Goal: Task Accomplishment & Management: Manage account settings

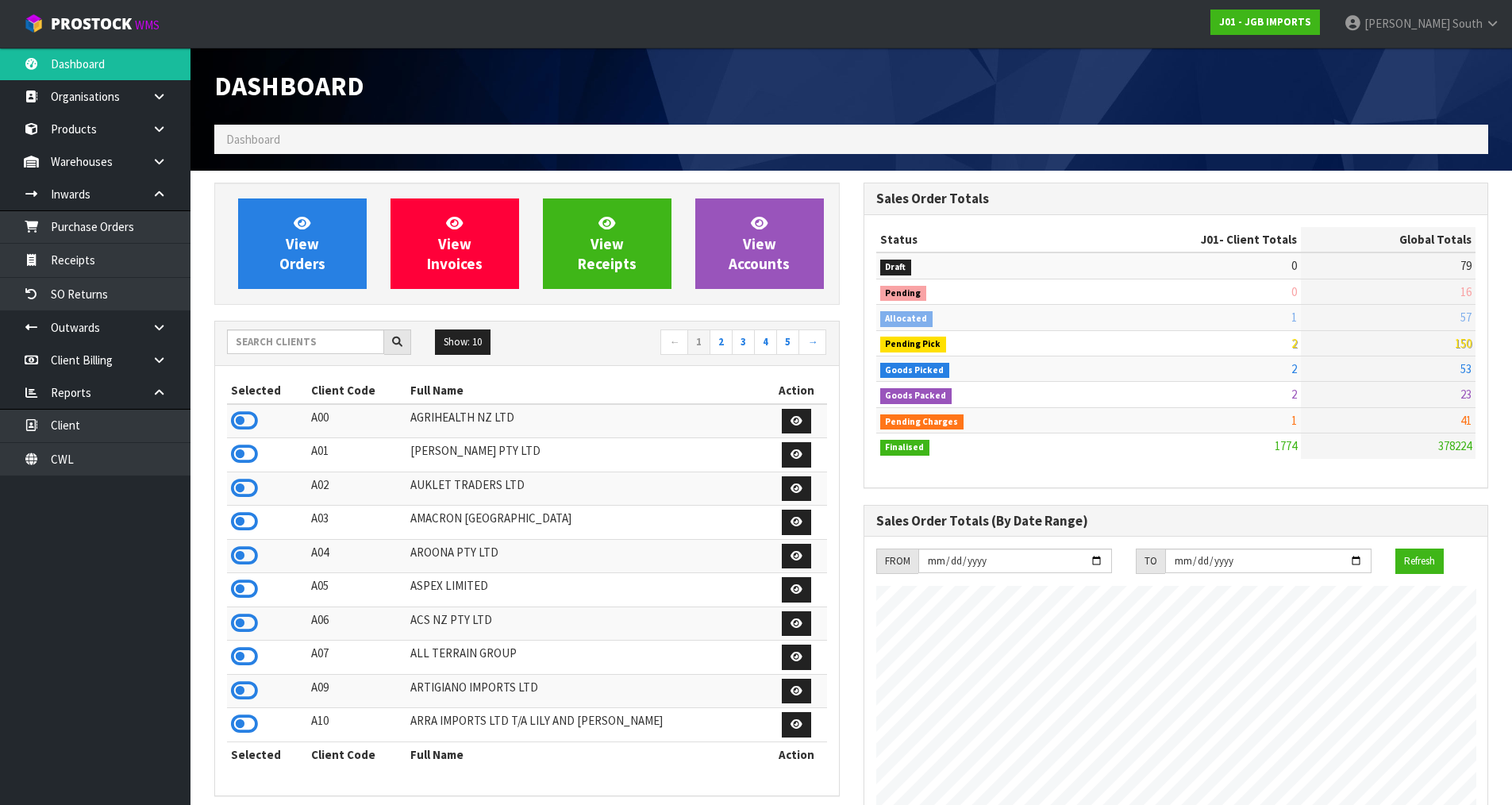
scroll to position [1203, 649]
click at [322, 345] on input "text" at bounding box center [305, 342] width 157 height 25
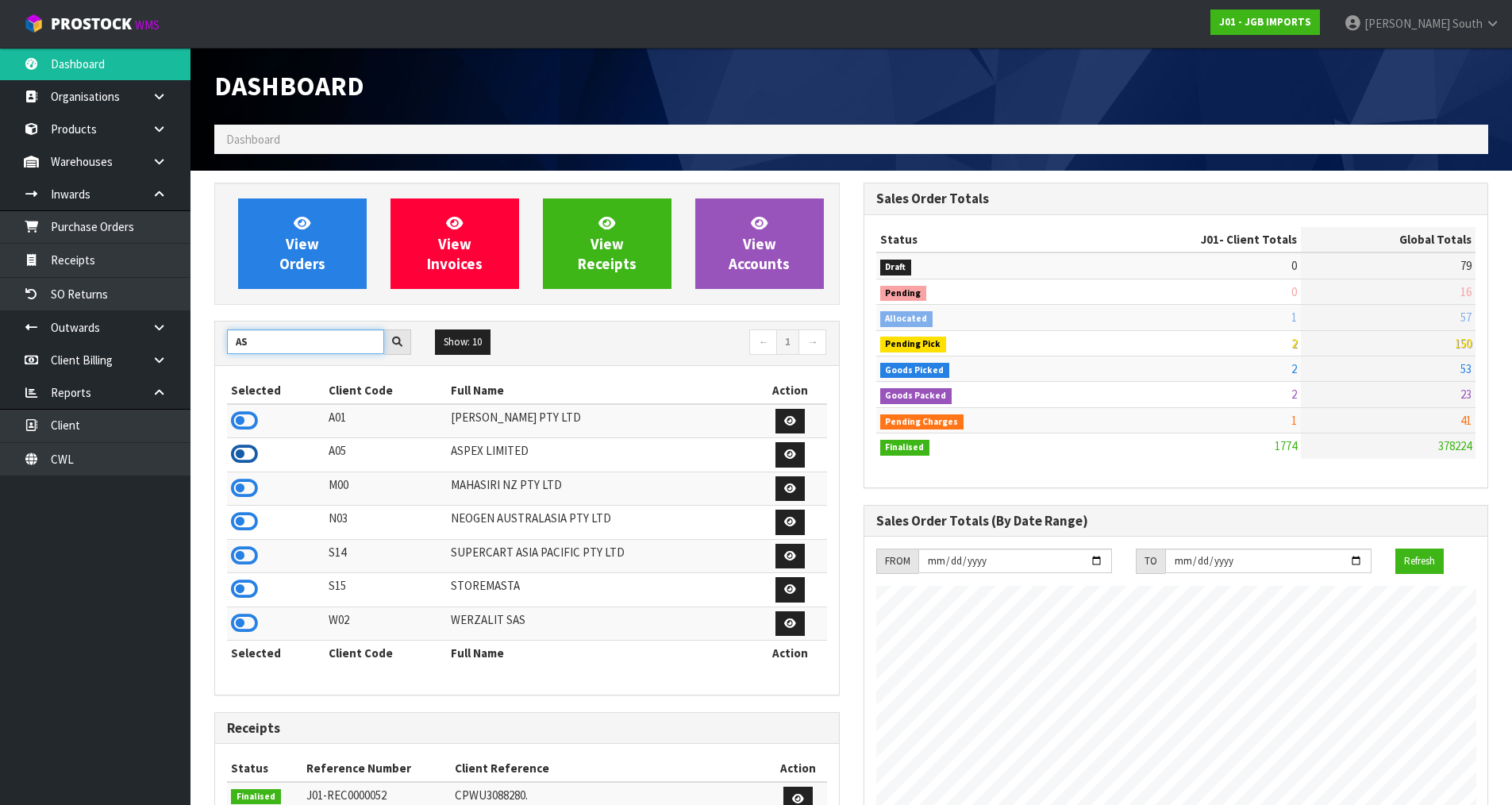
type input "AS"
click at [247, 455] on icon at bounding box center [244, 454] width 27 height 24
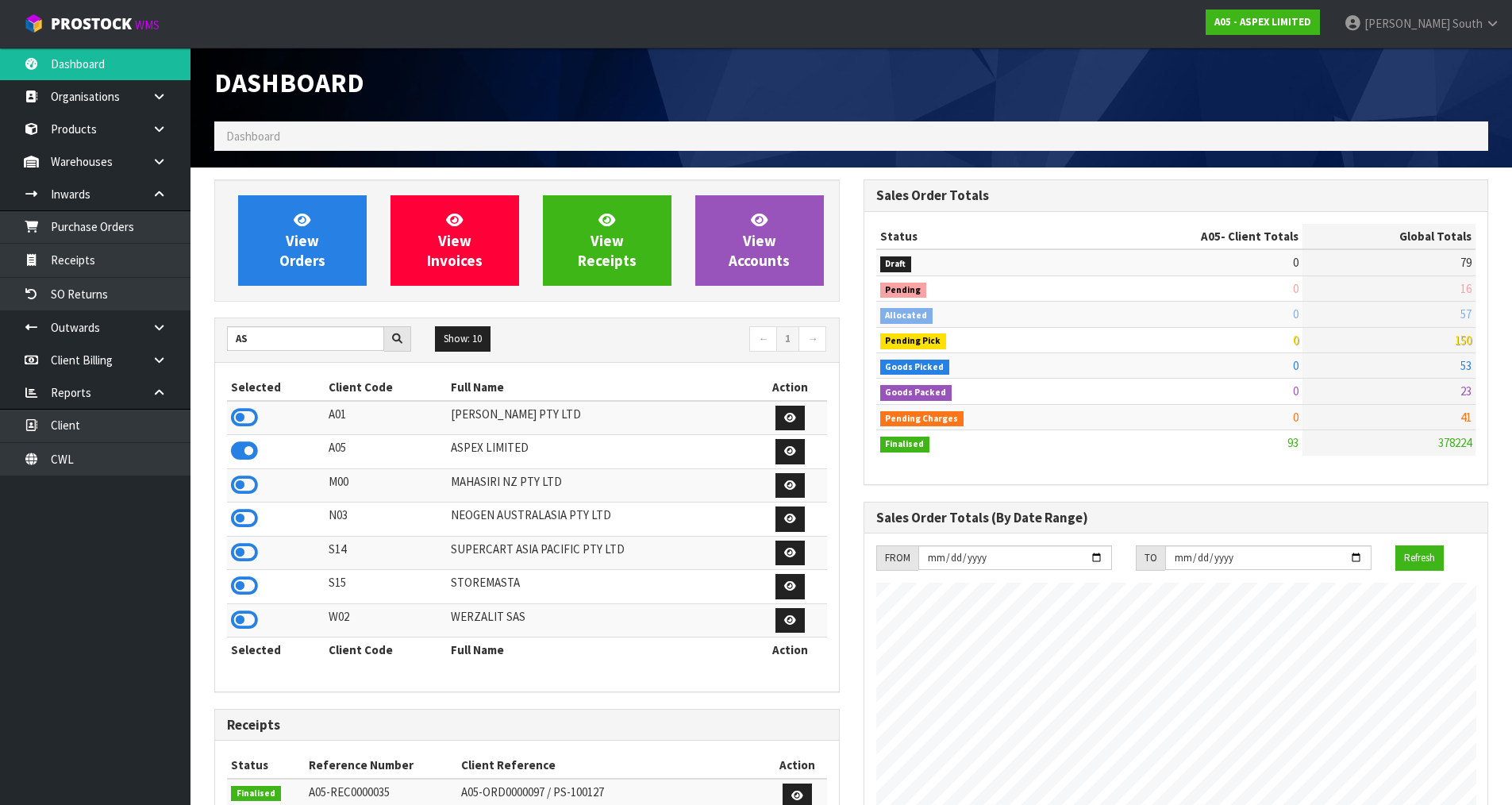
scroll to position [0, 0]
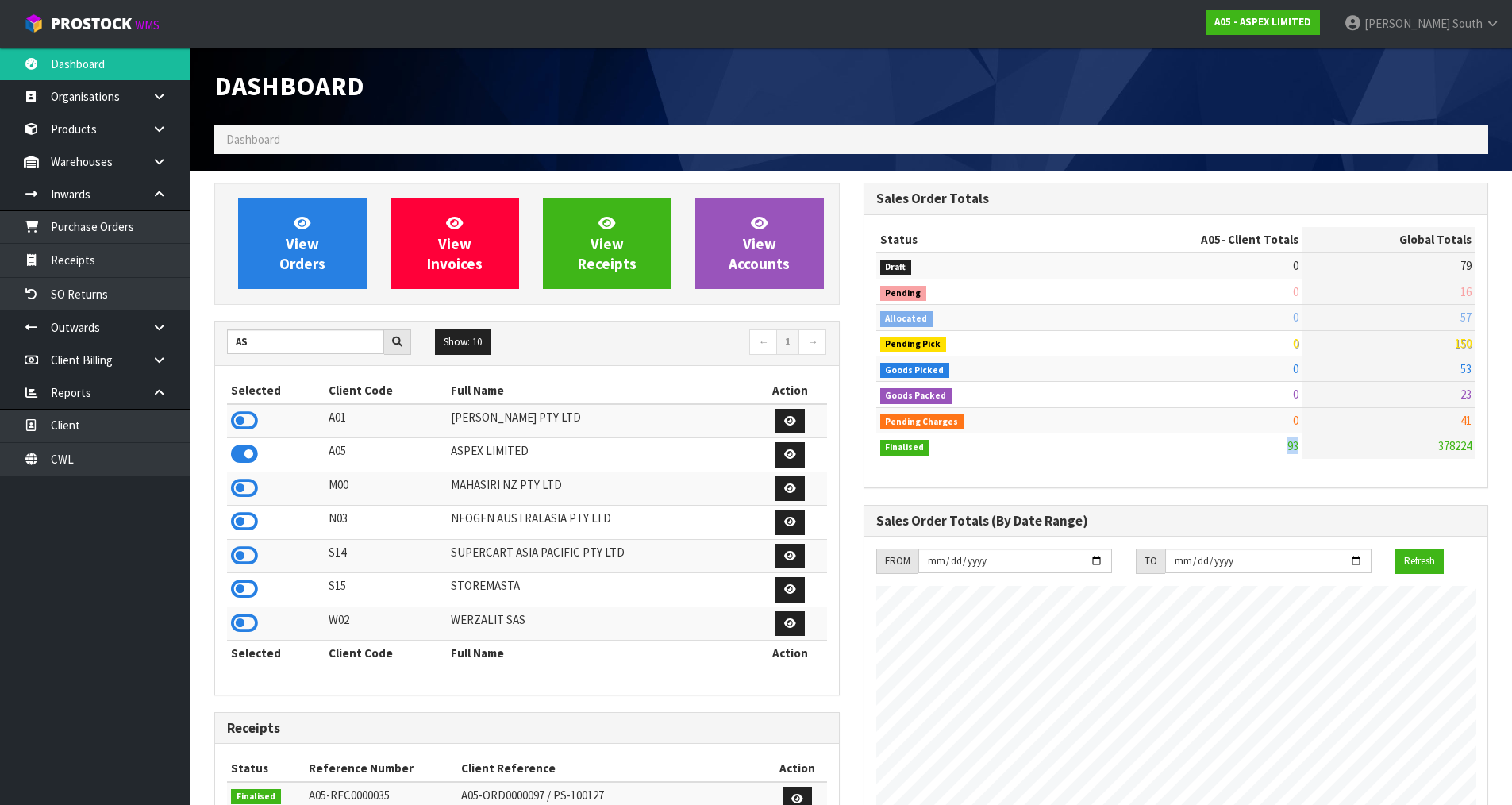
drag, startPoint x: 1287, startPoint y: 448, endPoint x: 1298, endPoint y: 443, distance: 12.1
click at [1298, 443] on span "93" at bounding box center [1294, 446] width 11 height 15
click at [1293, 460] on div "Status A05 - Client Totals Global Totals Draft 0 79 Pending 0 16 Allocated 0 57…" at bounding box center [1176, 351] width 624 height 273
click at [104, 161] on link "Warehouses" at bounding box center [95, 162] width 190 height 33
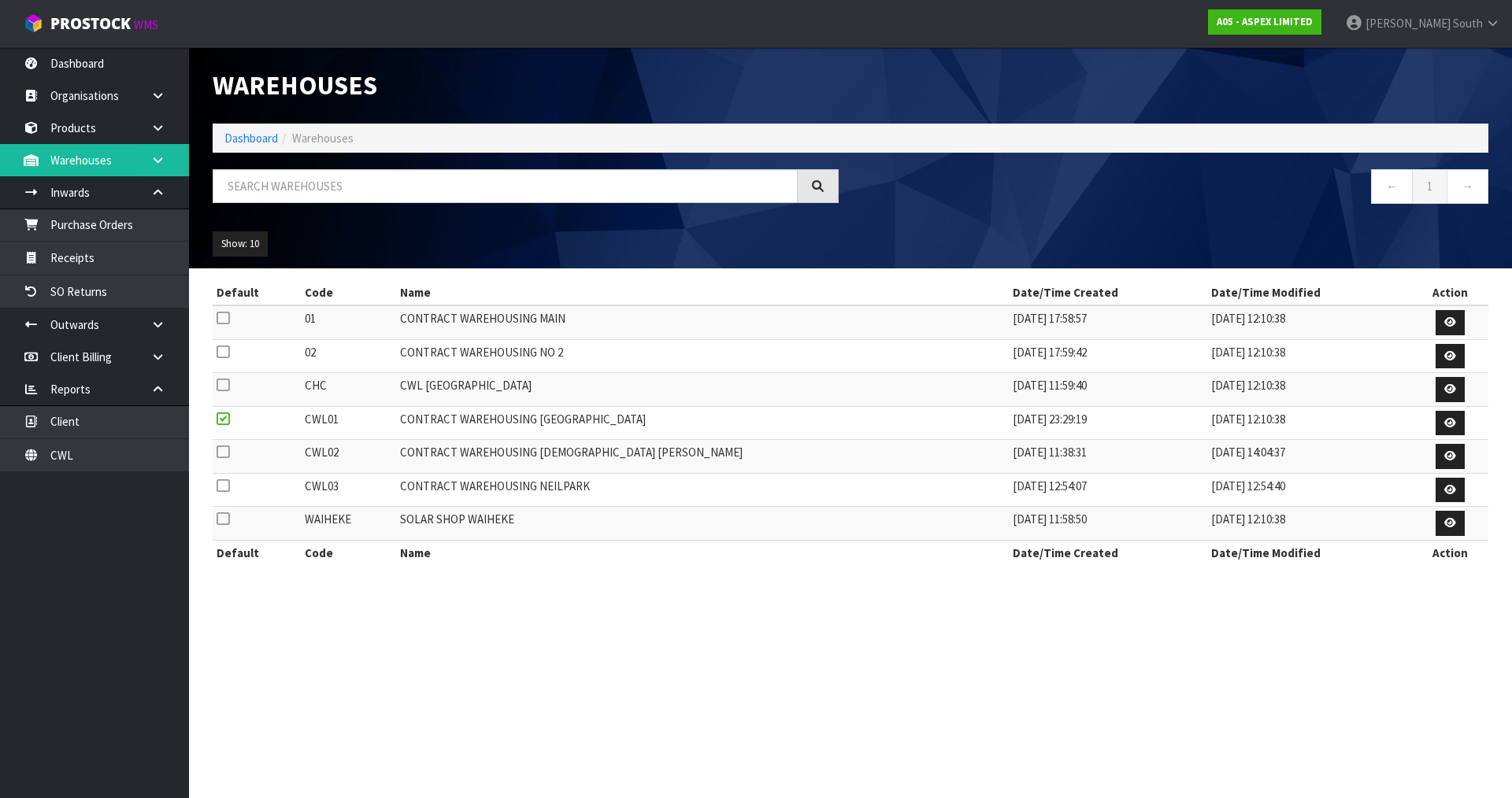
click at [151, 173] on link at bounding box center [163, 160] width 50 height 32
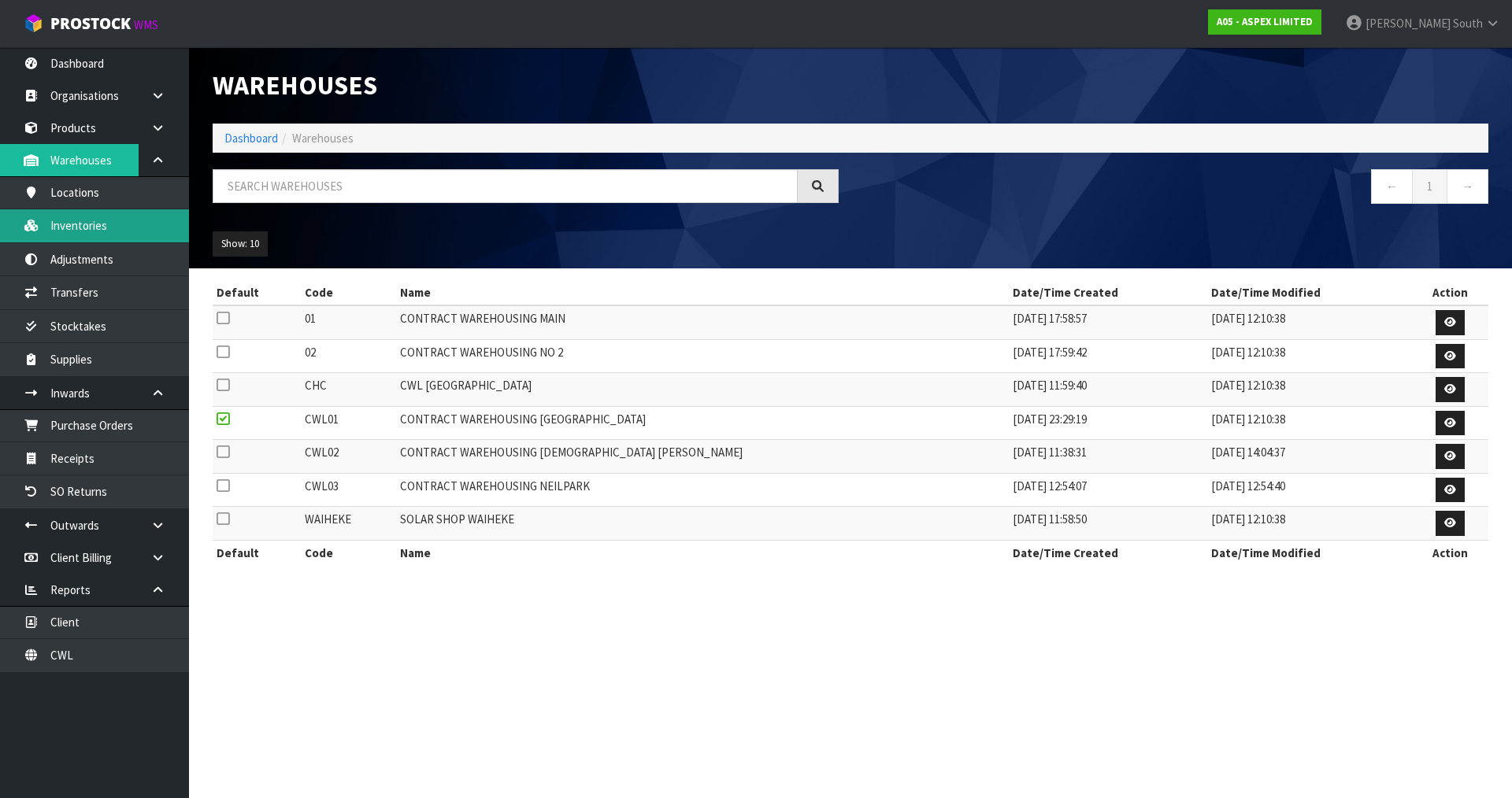
click at [84, 232] on link "Inventories" at bounding box center [94, 226] width 189 height 32
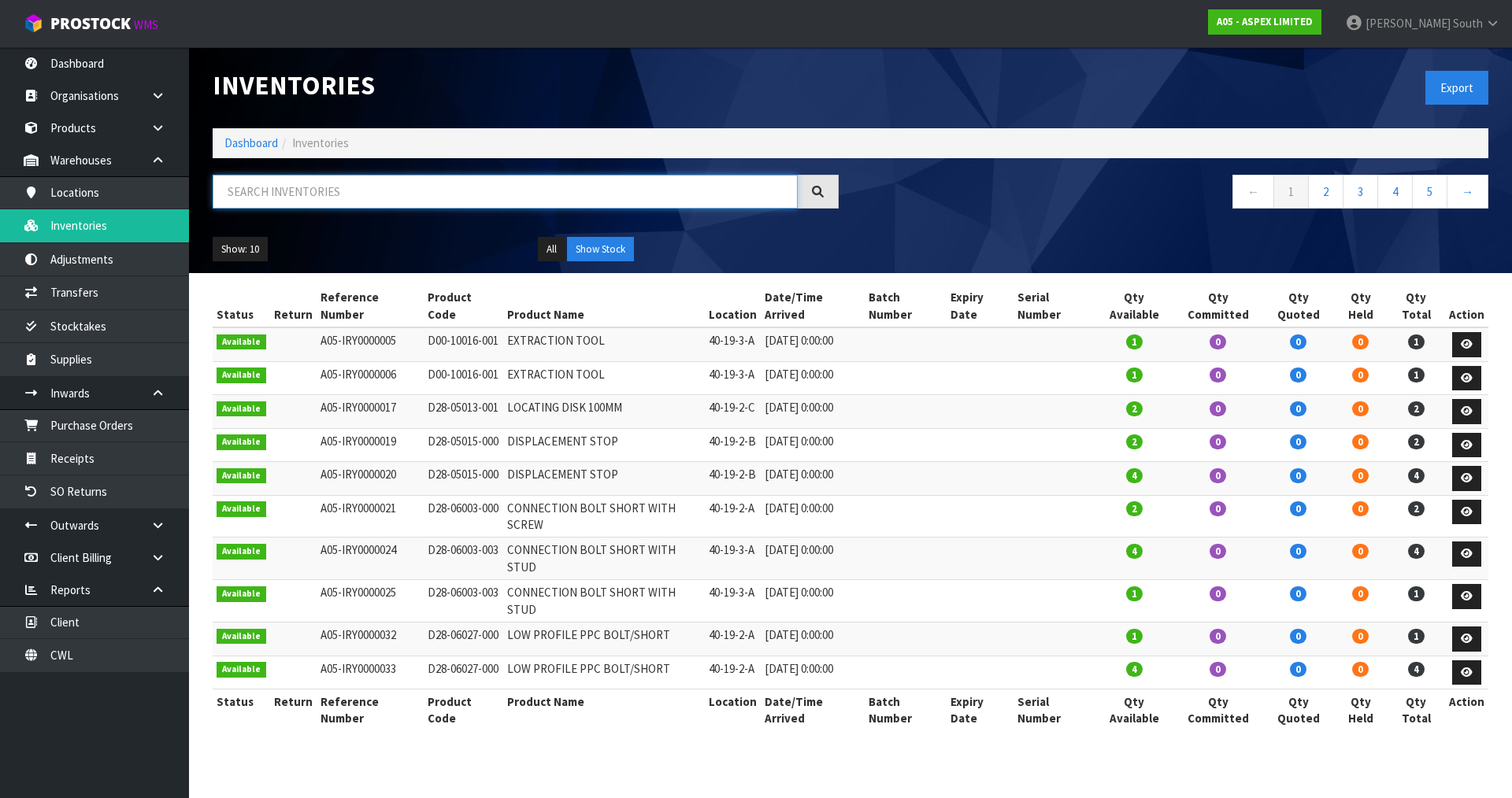
click at [312, 196] on input "text" at bounding box center [505, 192] width 585 height 34
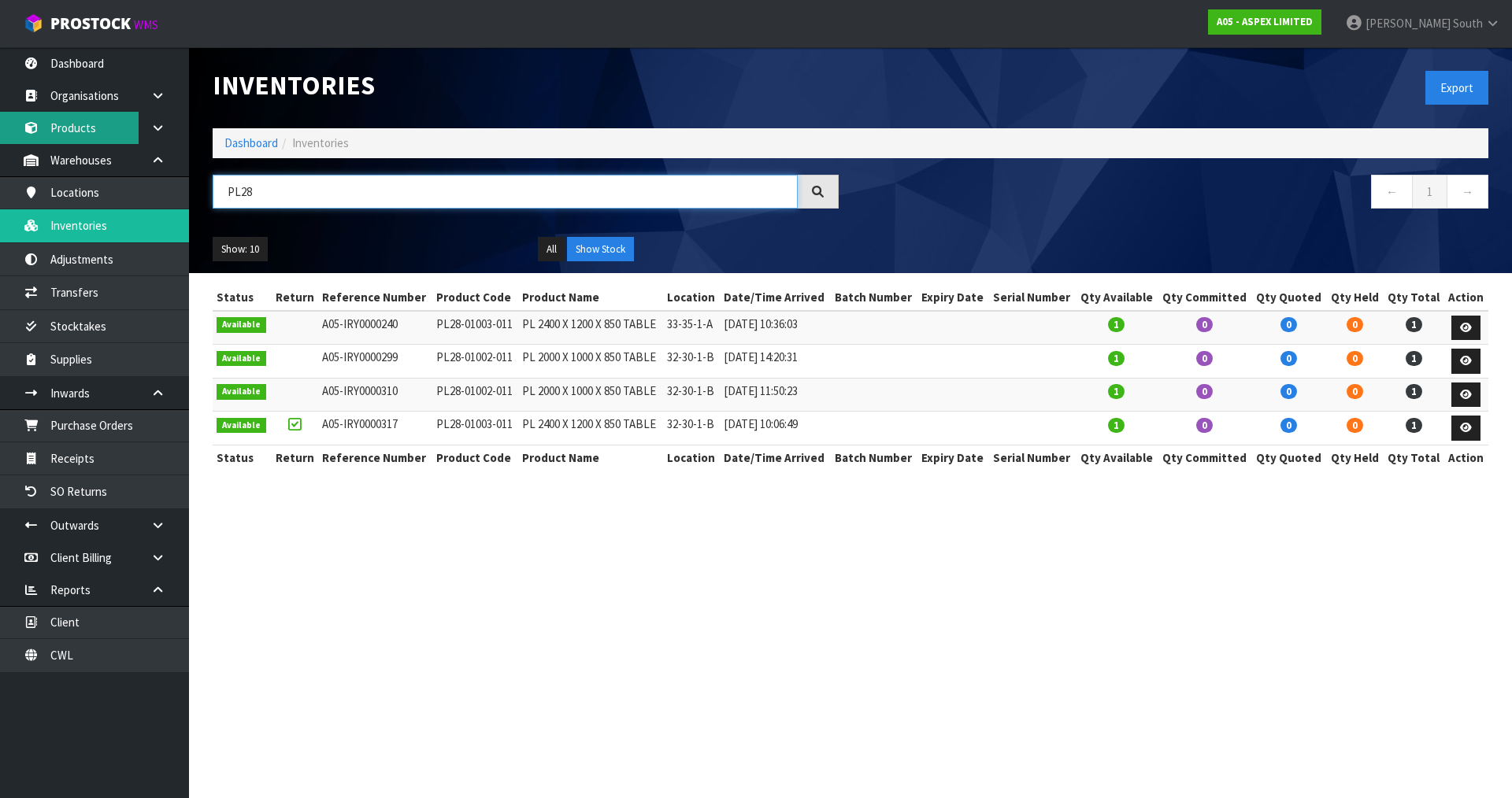
type input "PL28"
click at [67, 143] on link "Products" at bounding box center [94, 128] width 189 height 32
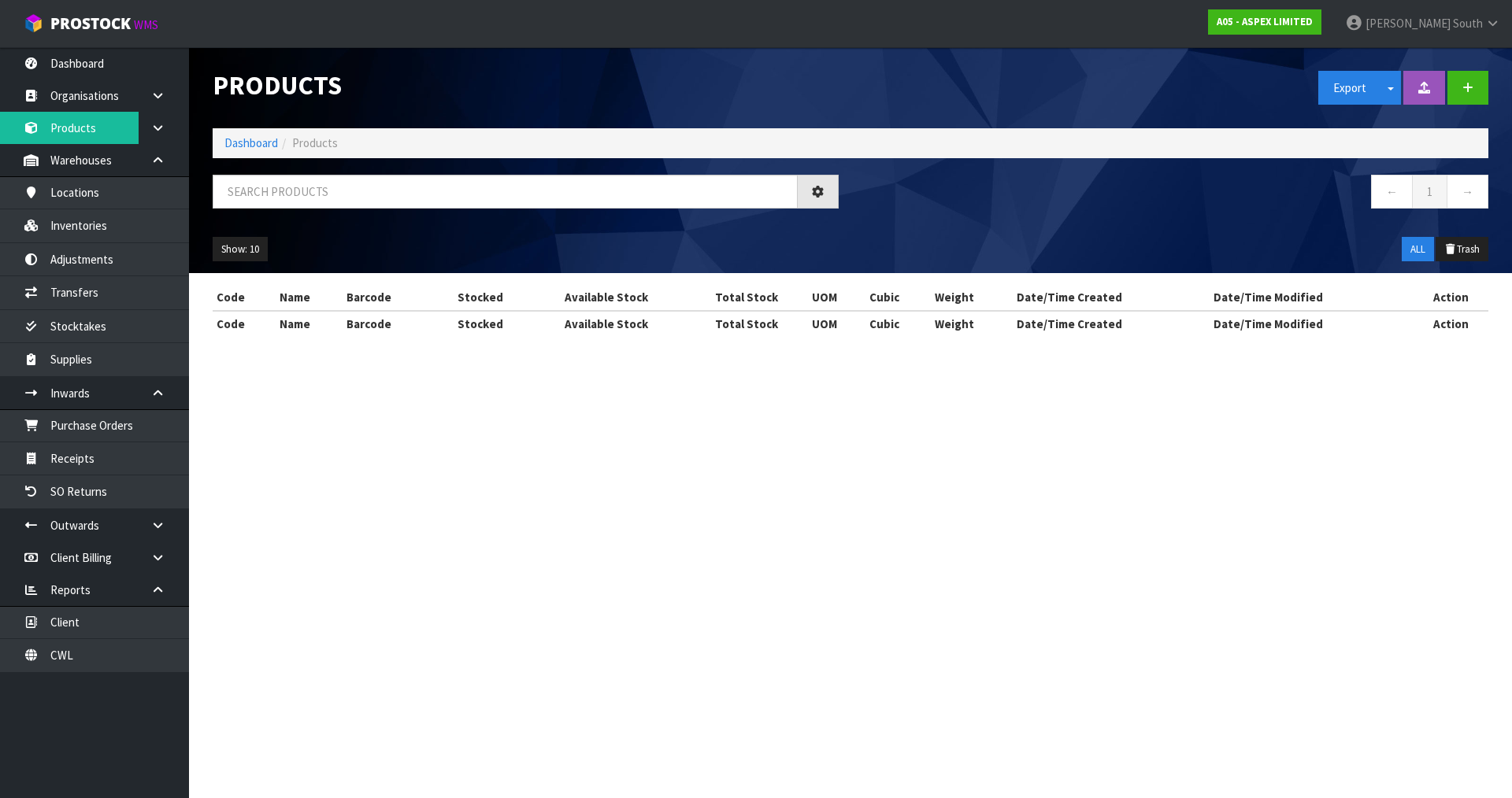
click at [158, 159] on icon at bounding box center [158, 160] width 15 height 11
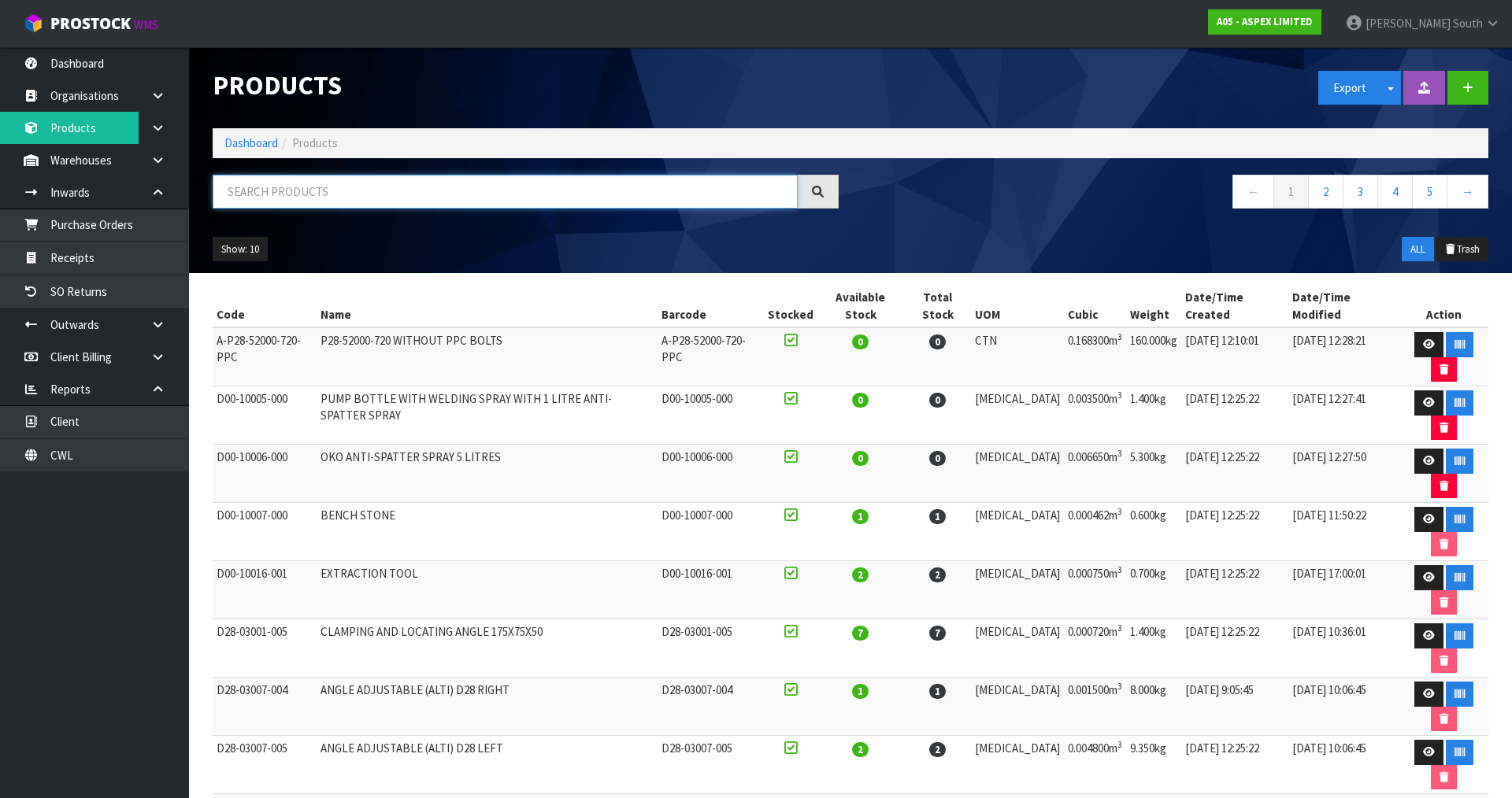
click at [259, 192] on input "text" at bounding box center [505, 192] width 585 height 34
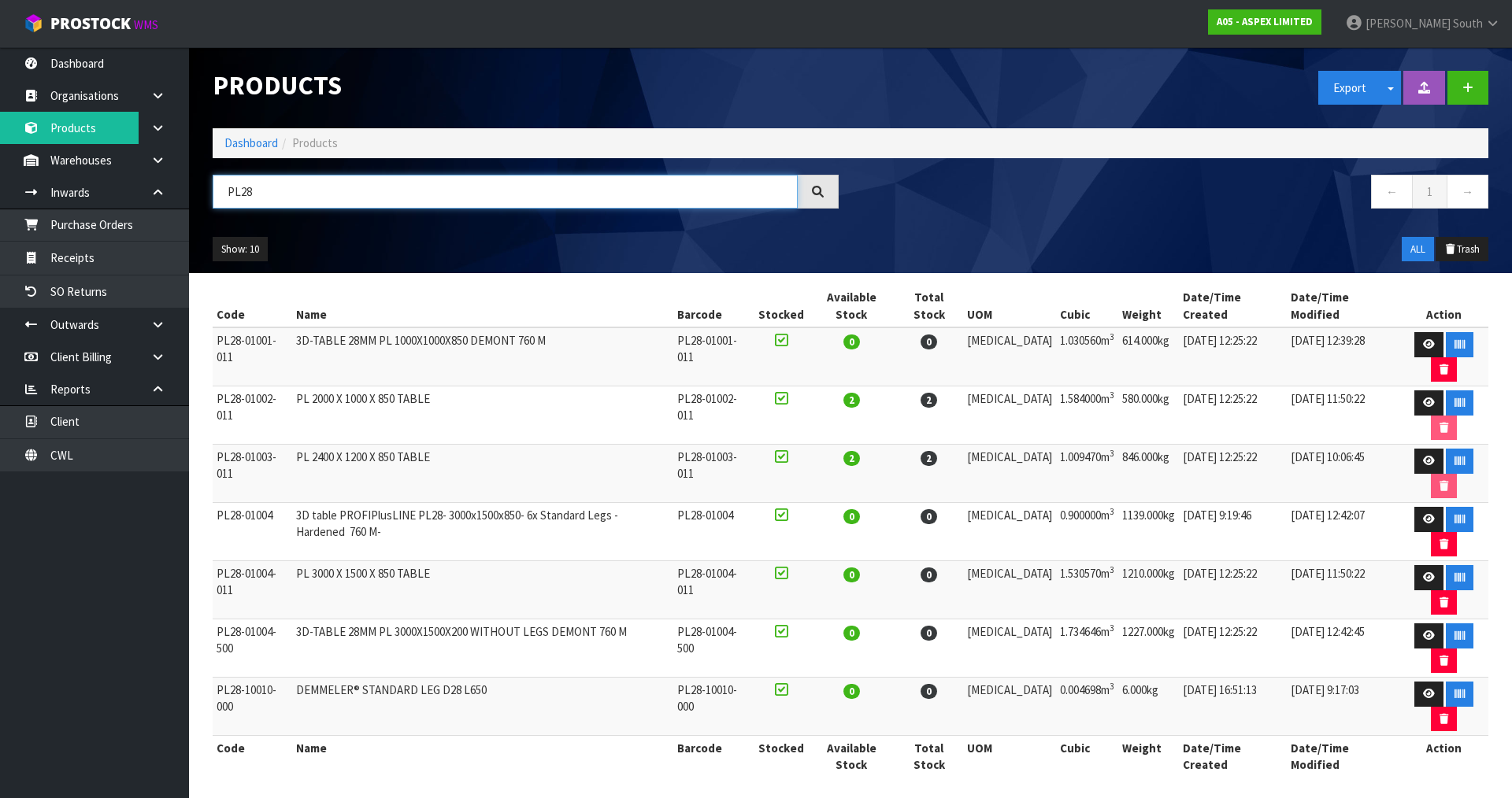
type input "PL28"
drag, startPoint x: 275, startPoint y: 420, endPoint x: 221, endPoint y: 419, distance: 54.0
click at [223, 503] on td "PL28-01004" at bounding box center [252, 531] width 80 height 58
drag, startPoint x: 217, startPoint y: 457, endPoint x: 293, endPoint y: 457, distance: 76.0
click at [292, 562] on td "PL28-01004-011" at bounding box center [252, 590] width 80 height 58
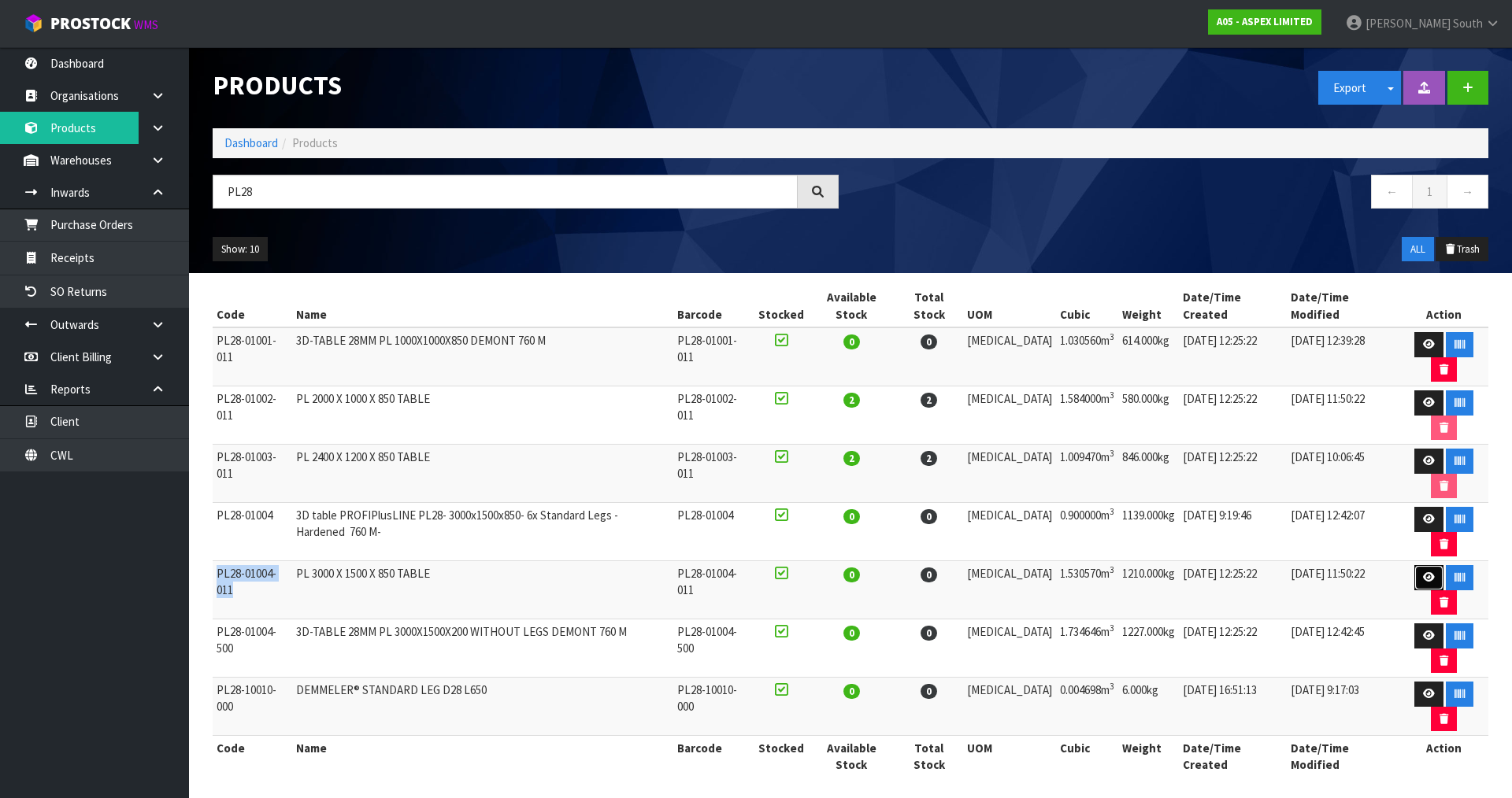
click at [1414, 566] on link at bounding box center [1428, 578] width 29 height 26
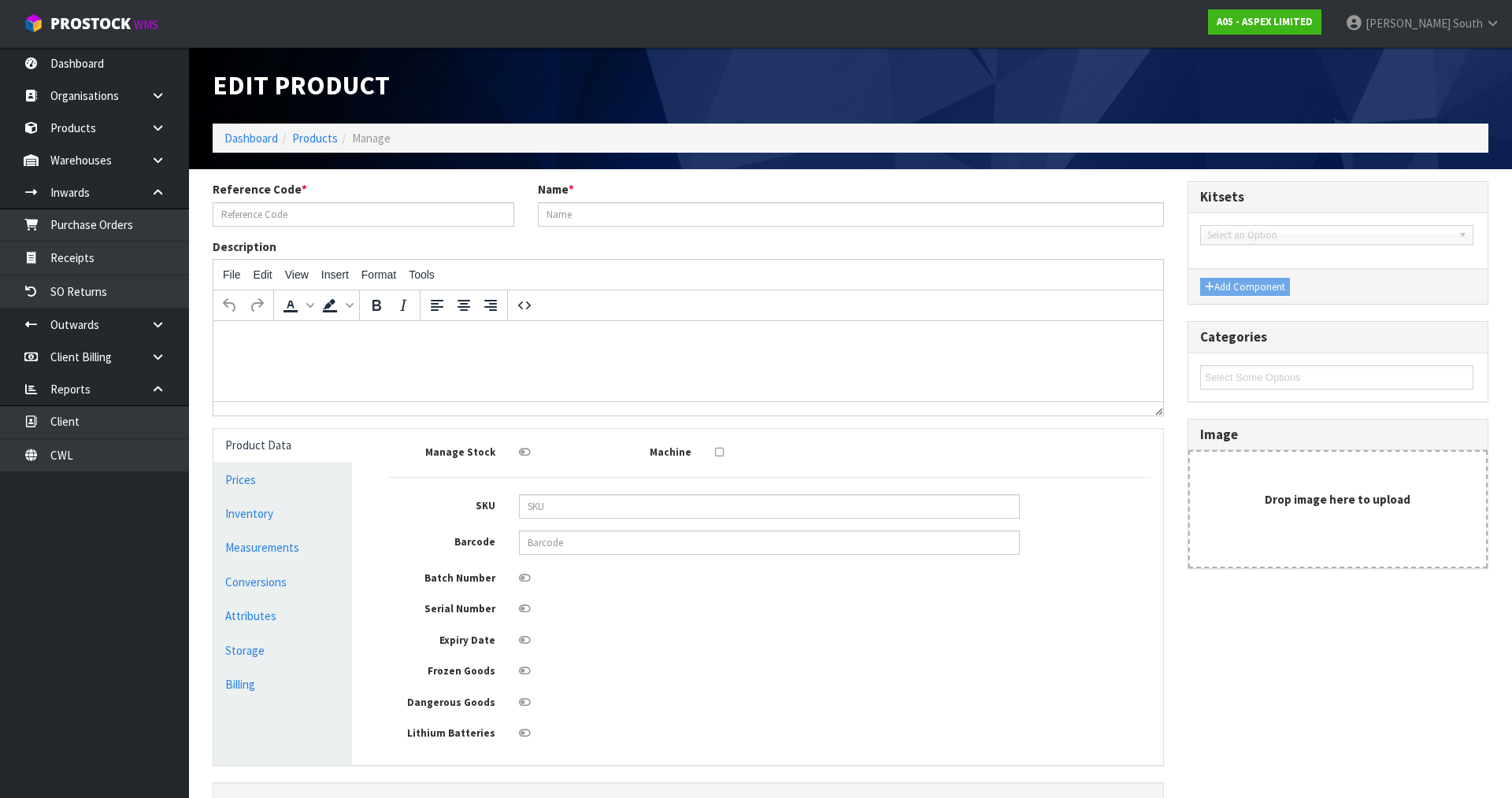
type input "PL28-01004-011"
type input "PL 3000 X 1500 X 850 TABLE"
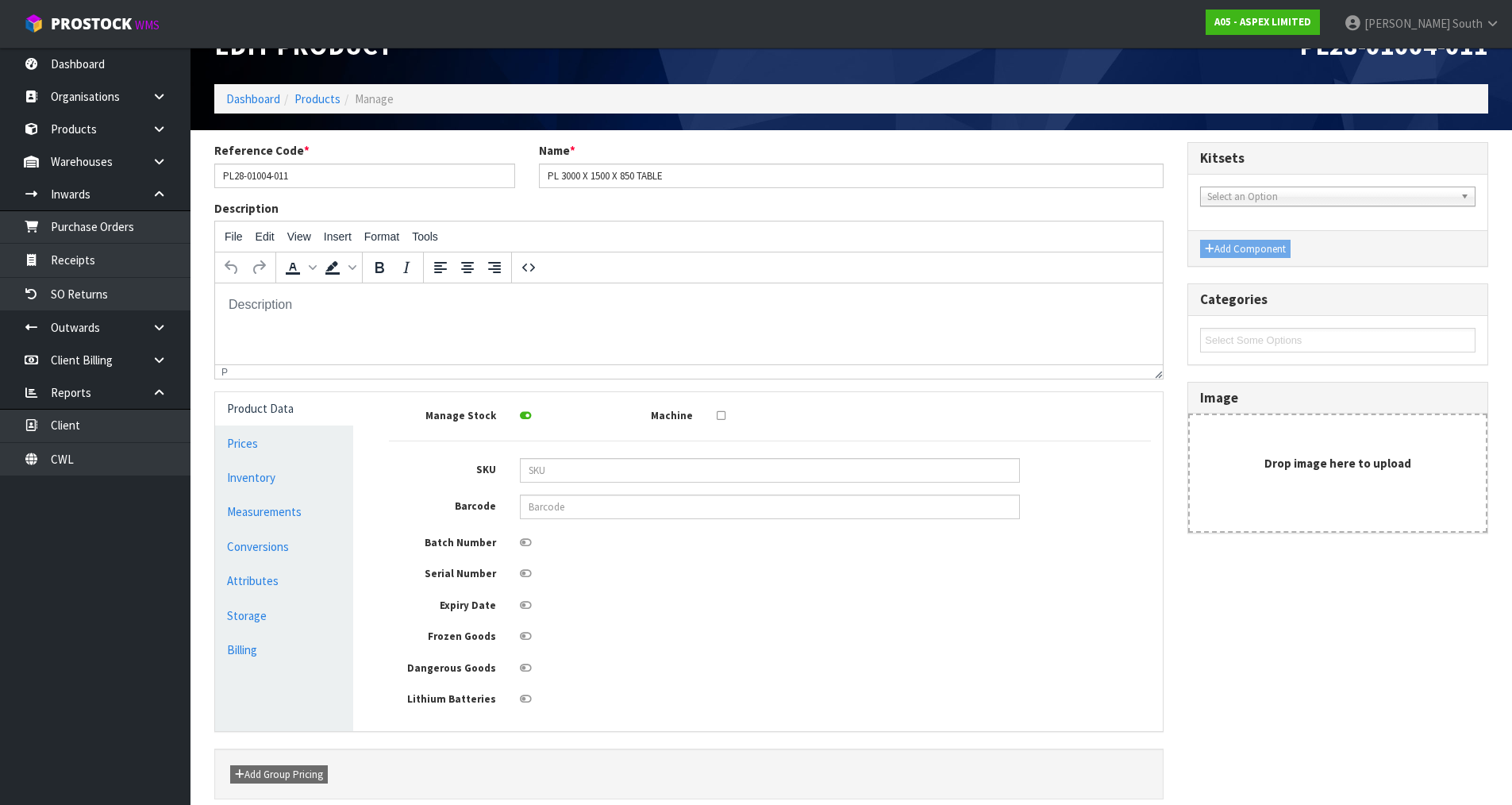
scroll to position [110, 0]
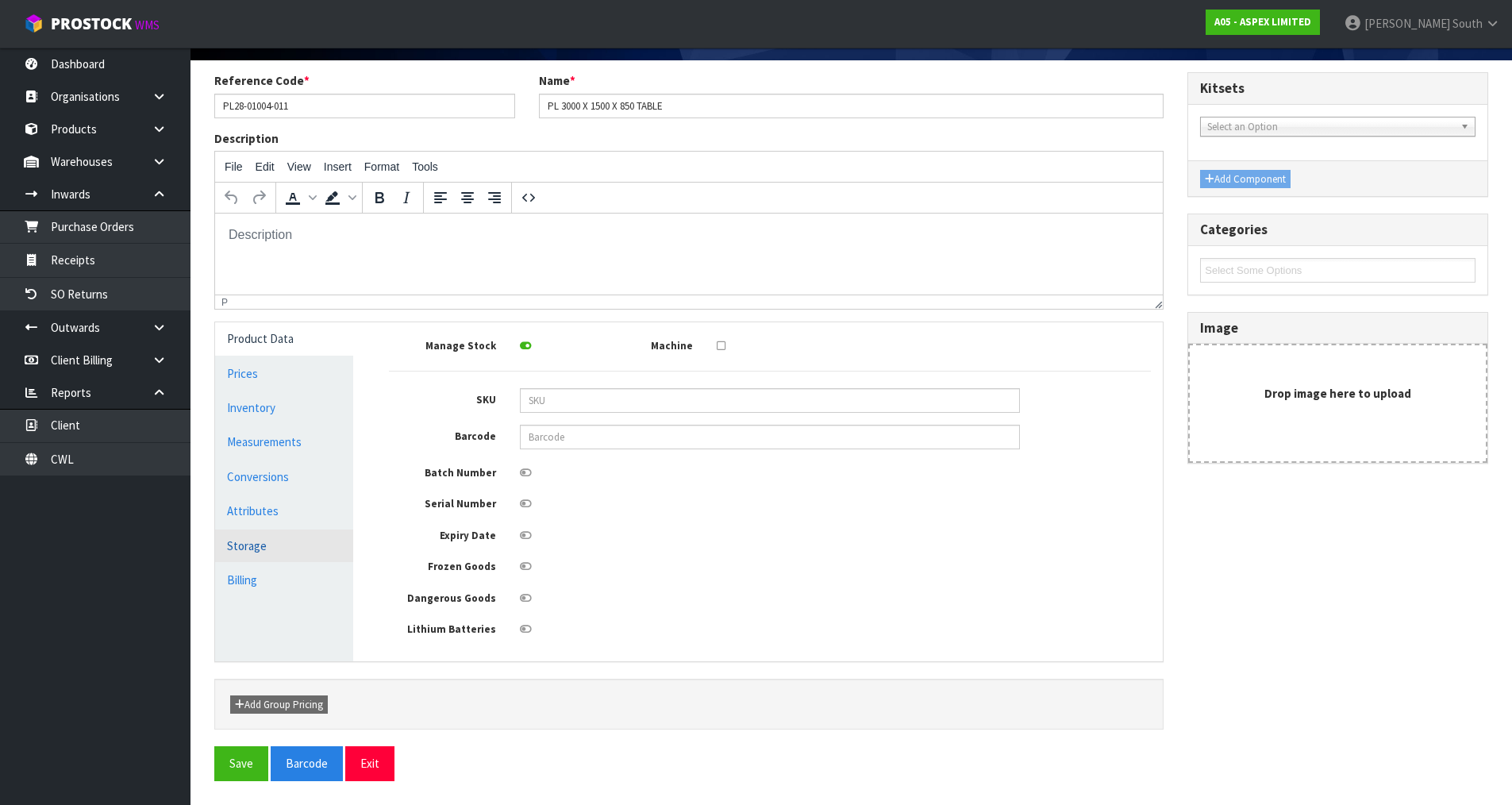
click at [274, 548] on link "Storage" at bounding box center [284, 546] width 138 height 33
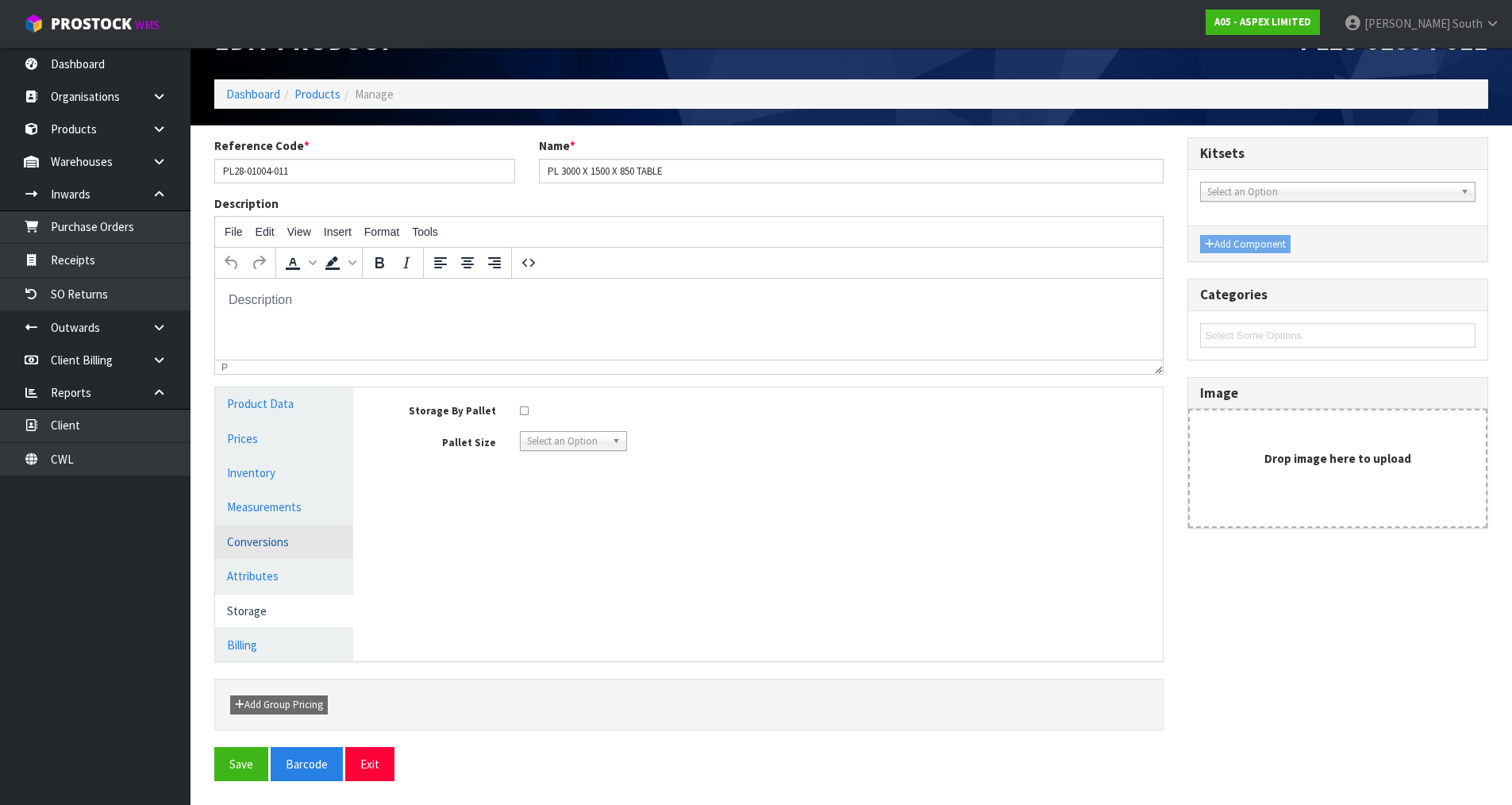
click at [284, 557] on link "Conversions" at bounding box center [284, 542] width 138 height 33
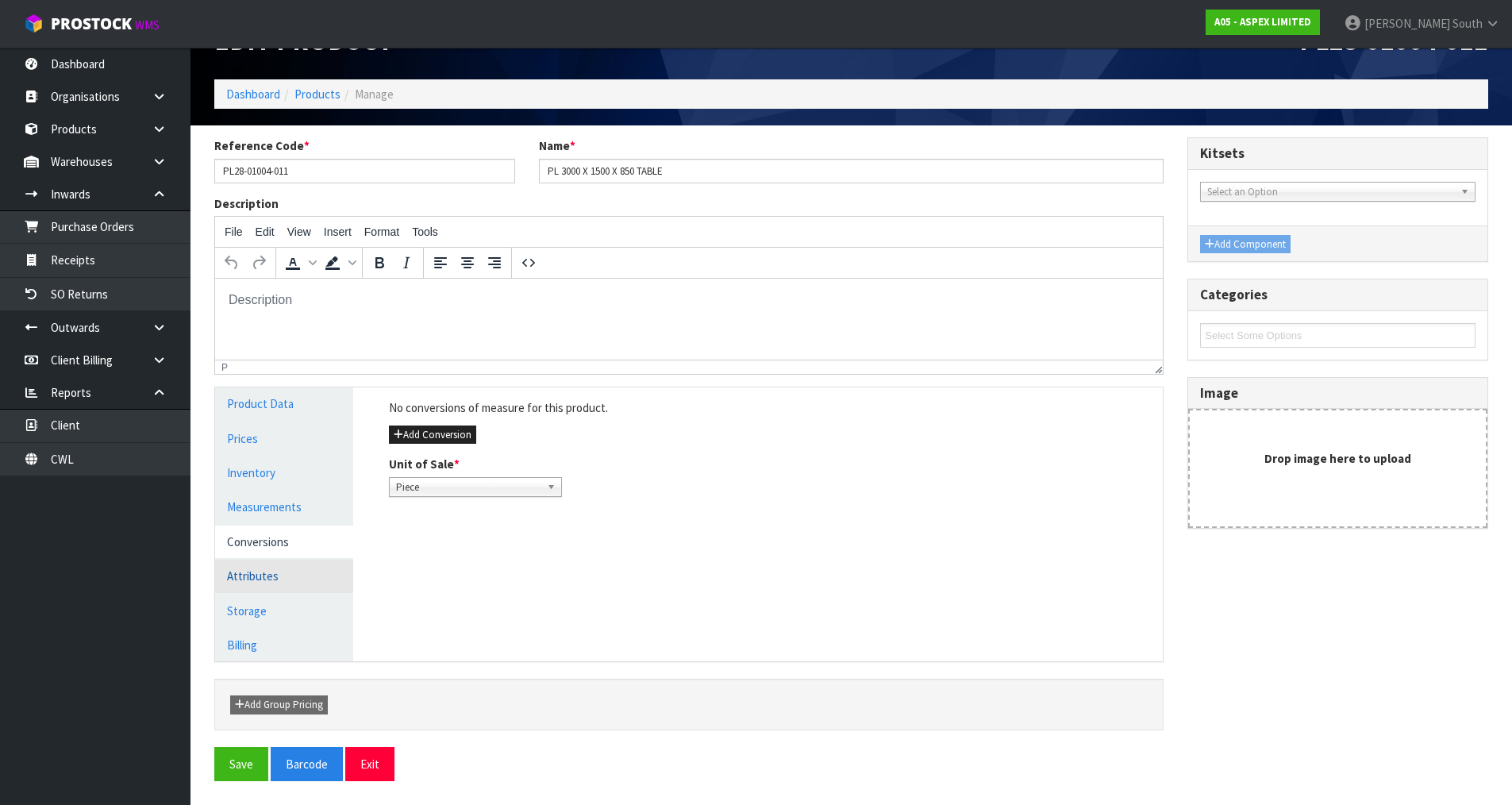
click at [280, 569] on link "Attributes" at bounding box center [284, 576] width 138 height 33
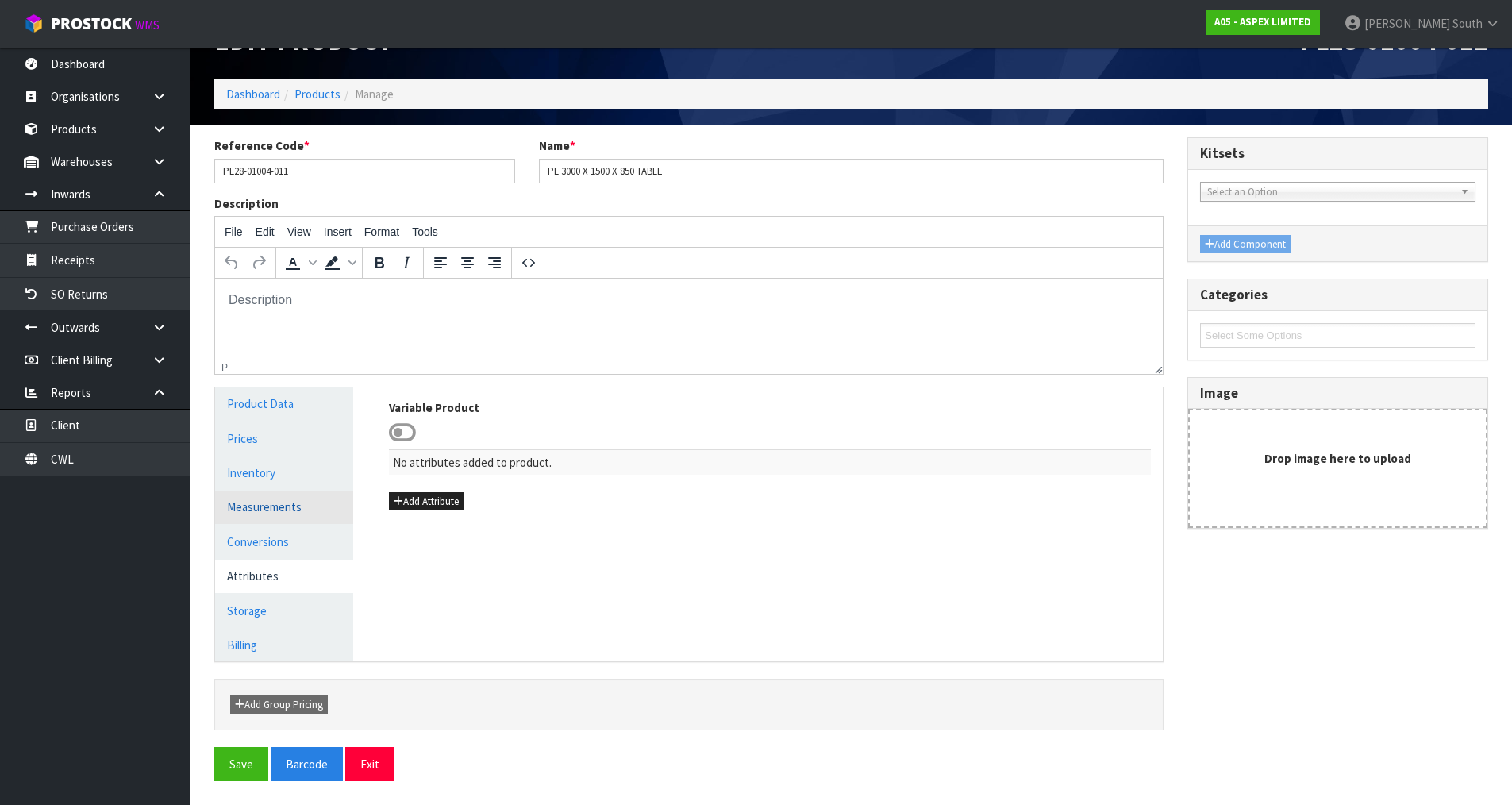
click at [287, 519] on link "Measurements" at bounding box center [284, 507] width 138 height 33
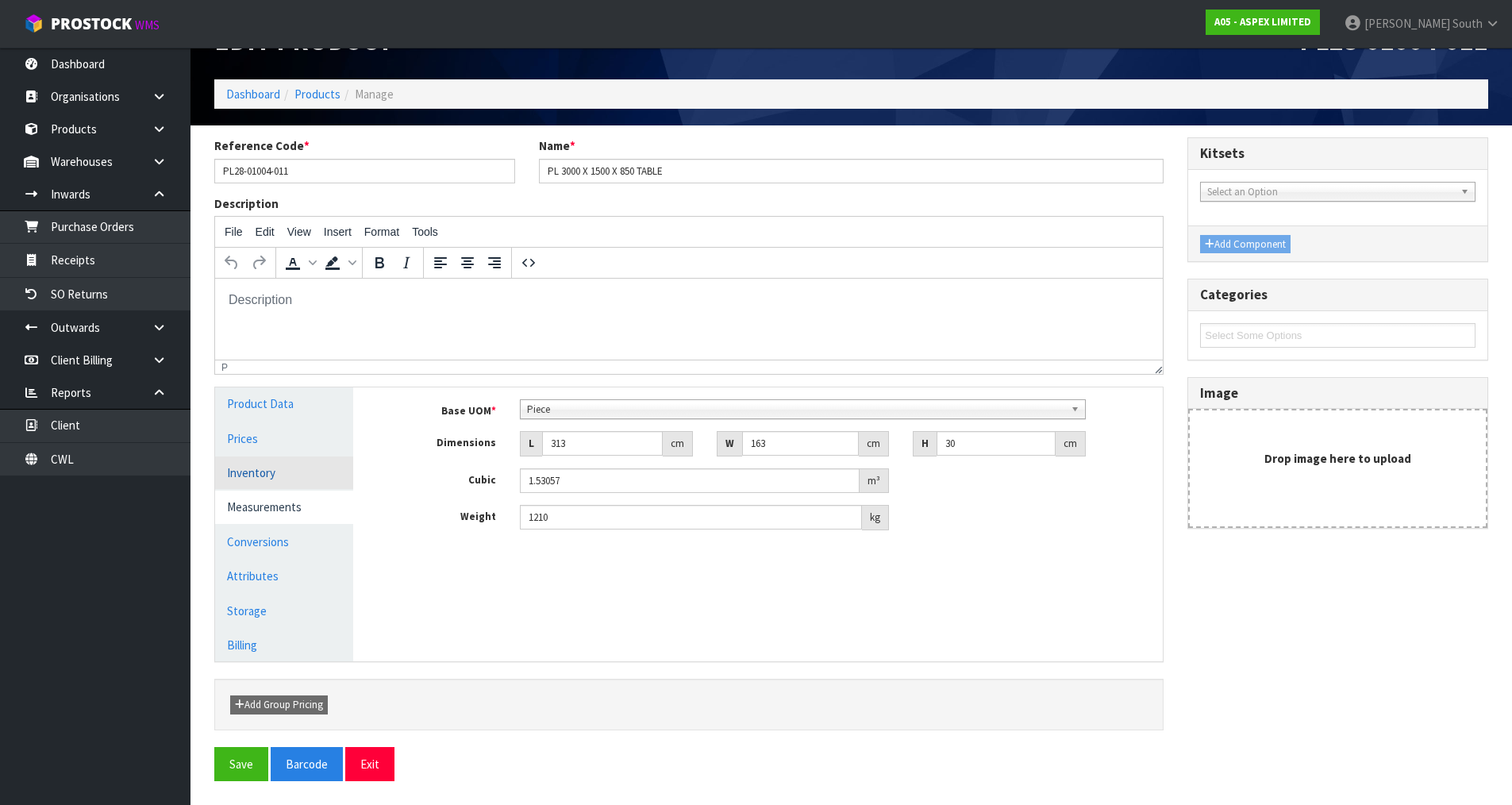
click at [285, 479] on link "Inventory" at bounding box center [284, 473] width 138 height 33
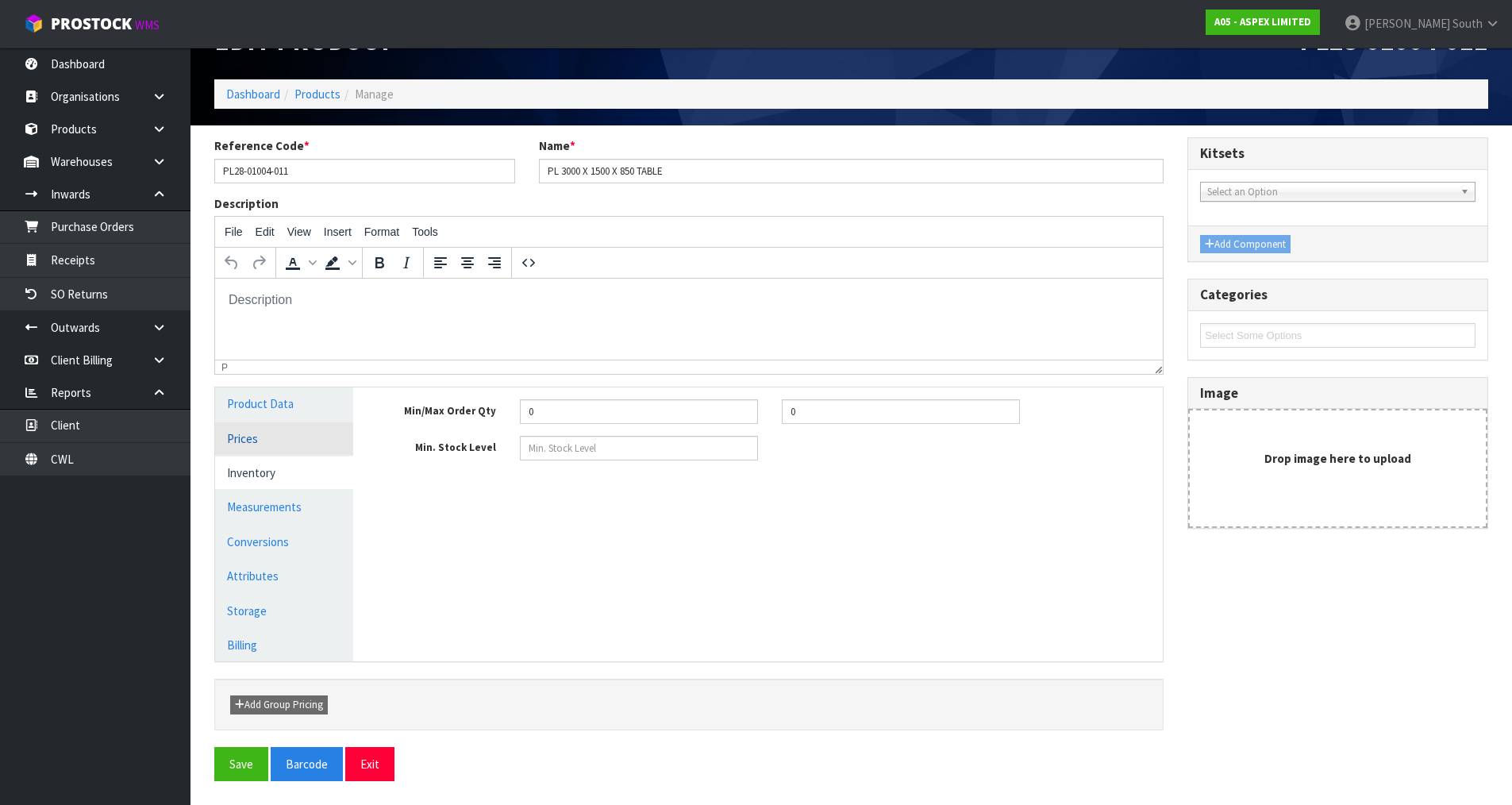
click at [279, 445] on link "Prices" at bounding box center [284, 438] width 138 height 33
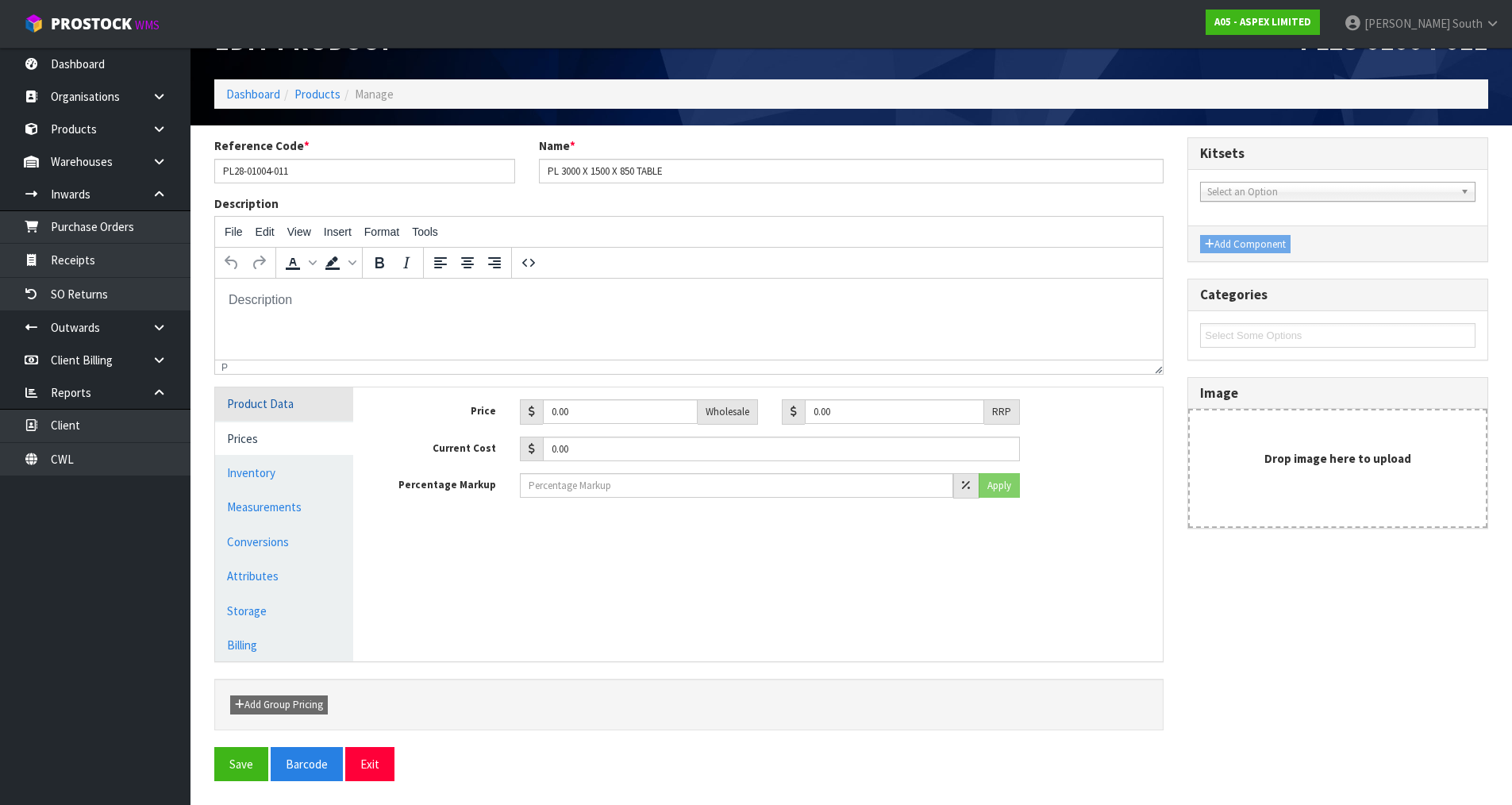
click at [281, 413] on link "Product Data" at bounding box center [284, 404] width 138 height 33
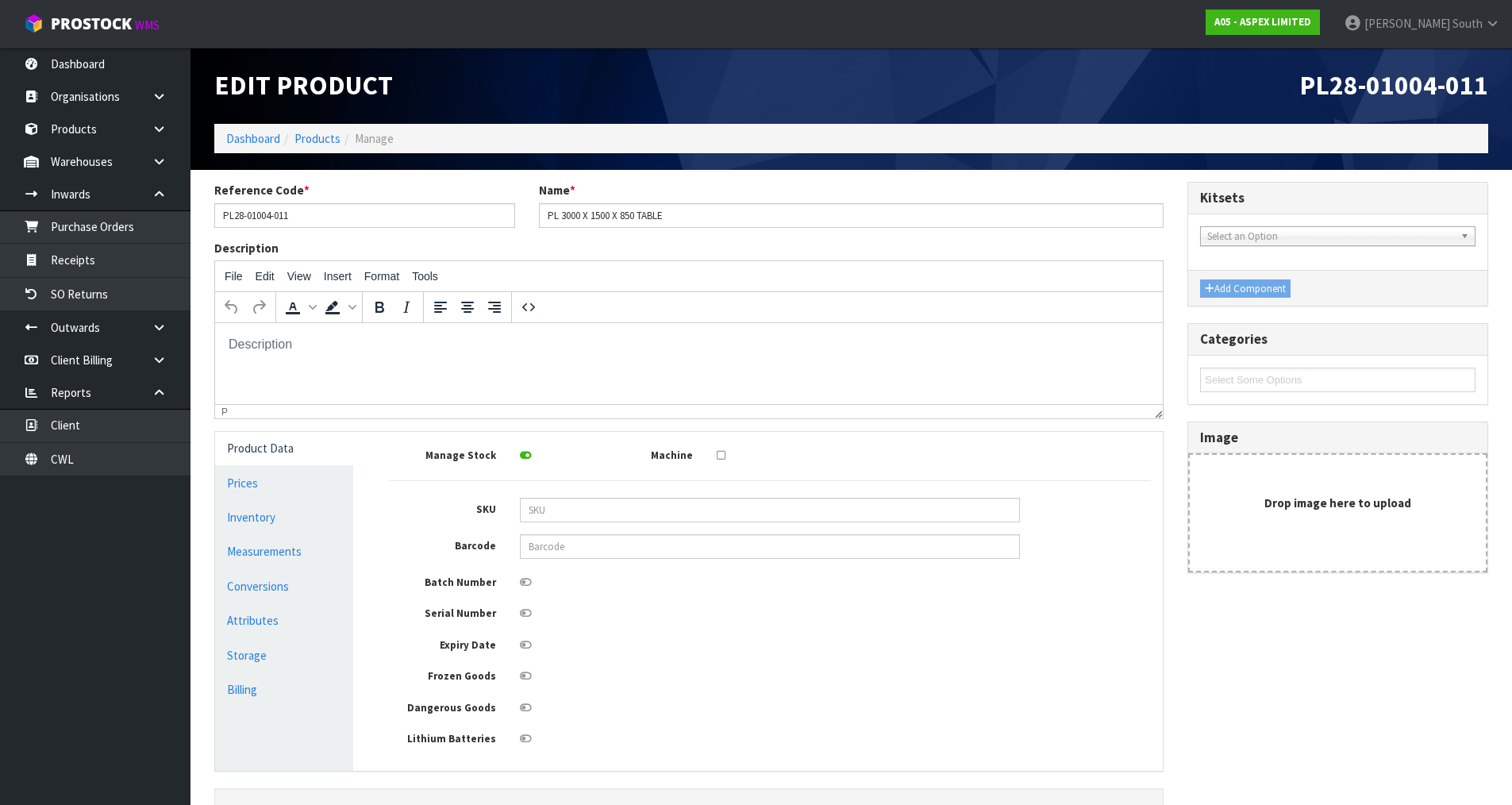
scroll to position [0, 0]
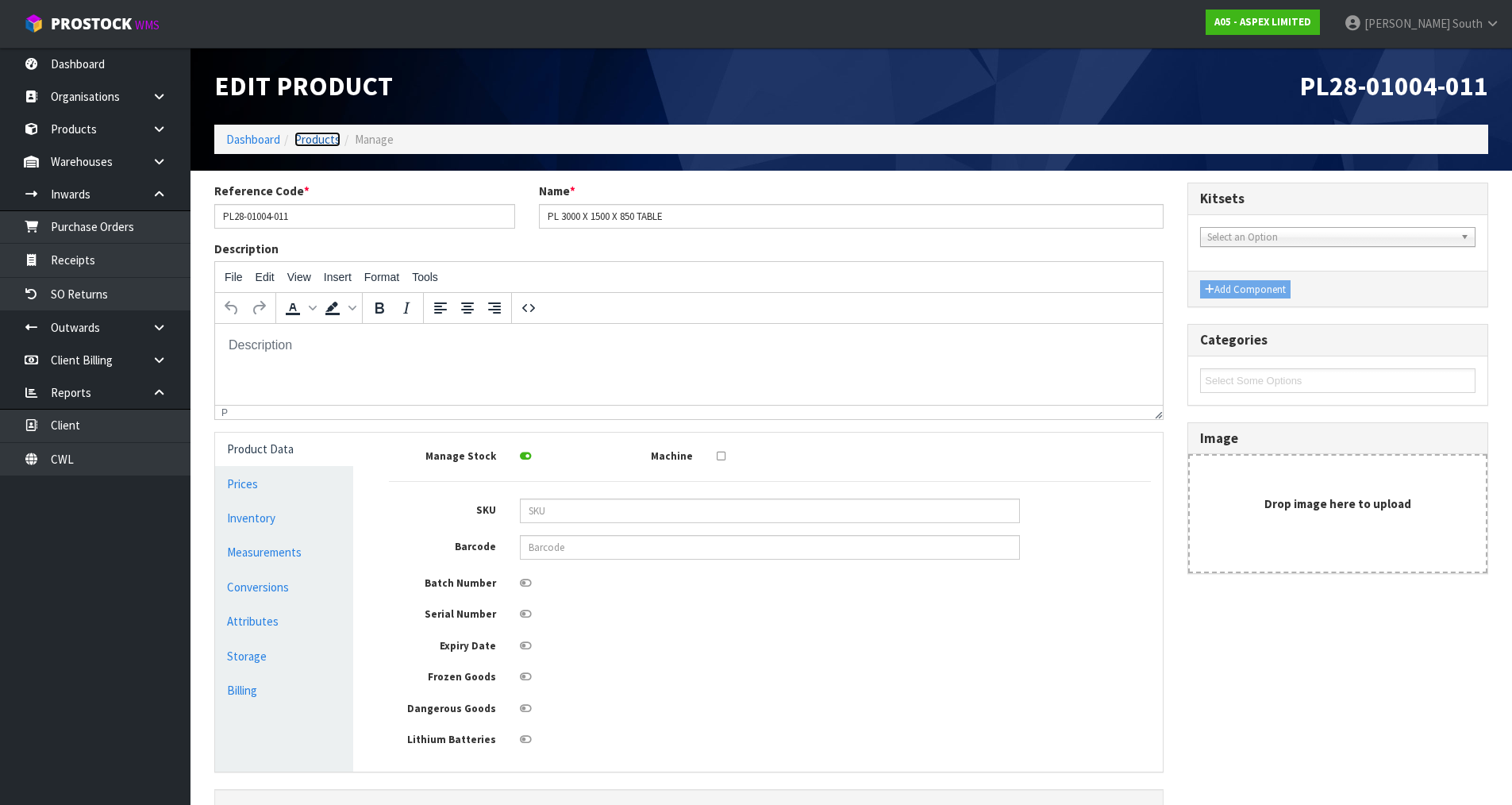
click at [315, 143] on link "Products" at bounding box center [318, 140] width 46 height 15
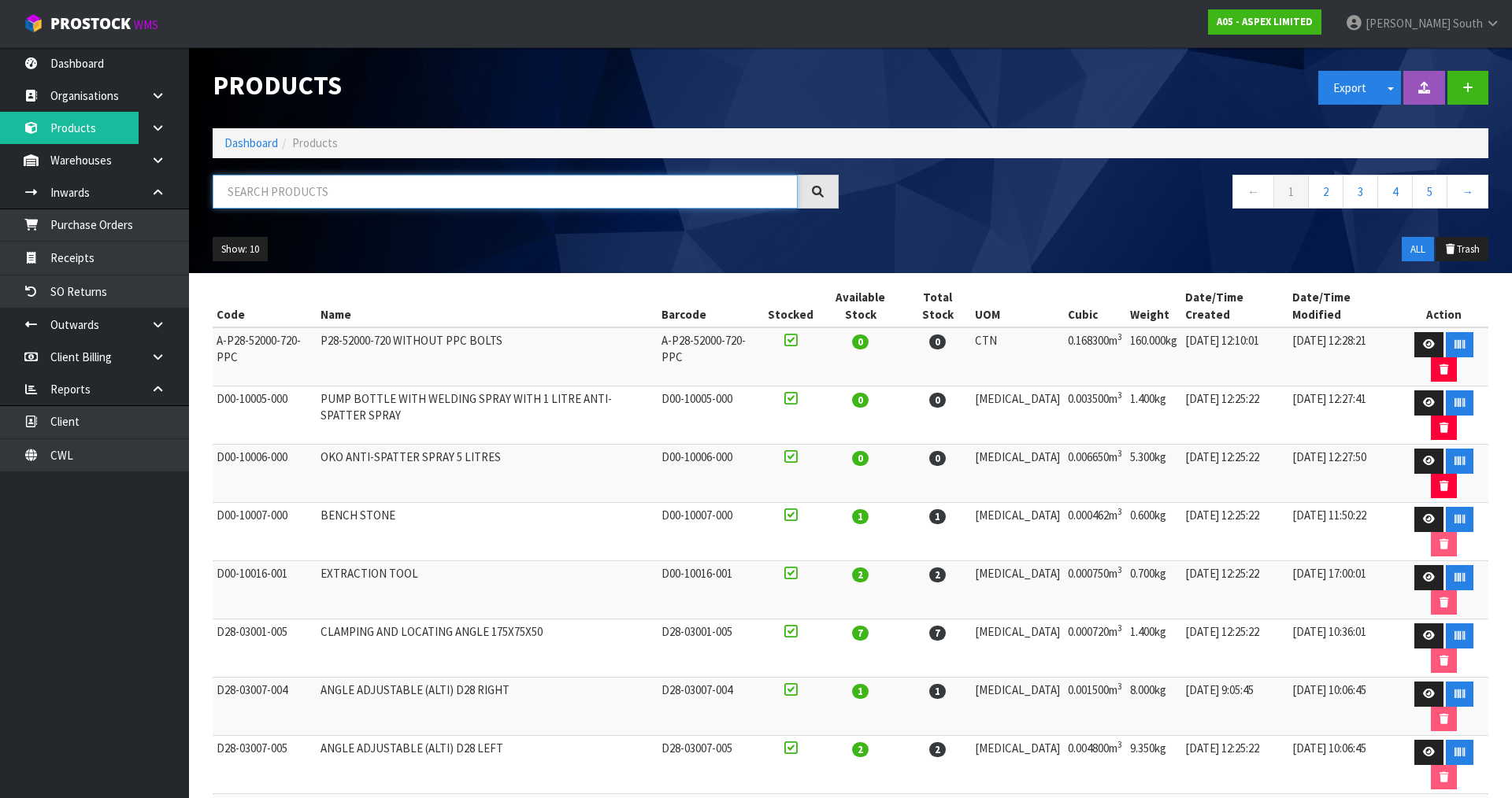
click at [444, 202] on input "text" at bounding box center [505, 192] width 585 height 34
click at [887, 92] on div "Export Split button! SOH Summary Measurements Dangerous Goods" at bounding box center [1175, 87] width 649 height 81
click at [445, 206] on input "text" at bounding box center [505, 192] width 585 height 34
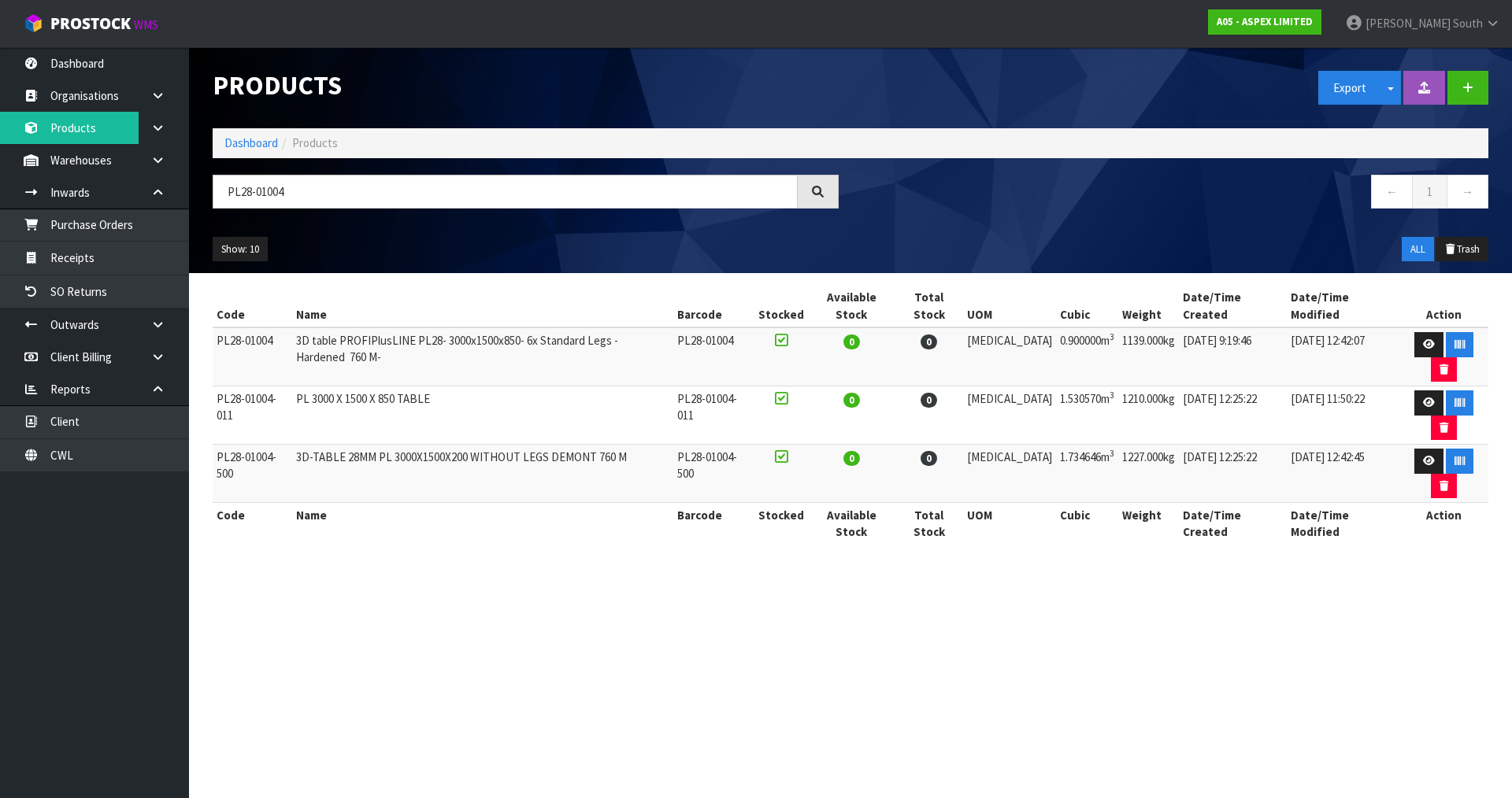
click at [469, 478] on section "Products Export Split button! SOH Summary Measurements Dangerous Goods Import P…" at bounding box center [756, 399] width 1512 height 798
drag, startPoint x: 308, startPoint y: 193, endPoint x: 280, endPoint y: 191, distance: 28.1
click at [280, 191] on input "PL28-01004" at bounding box center [505, 192] width 585 height 34
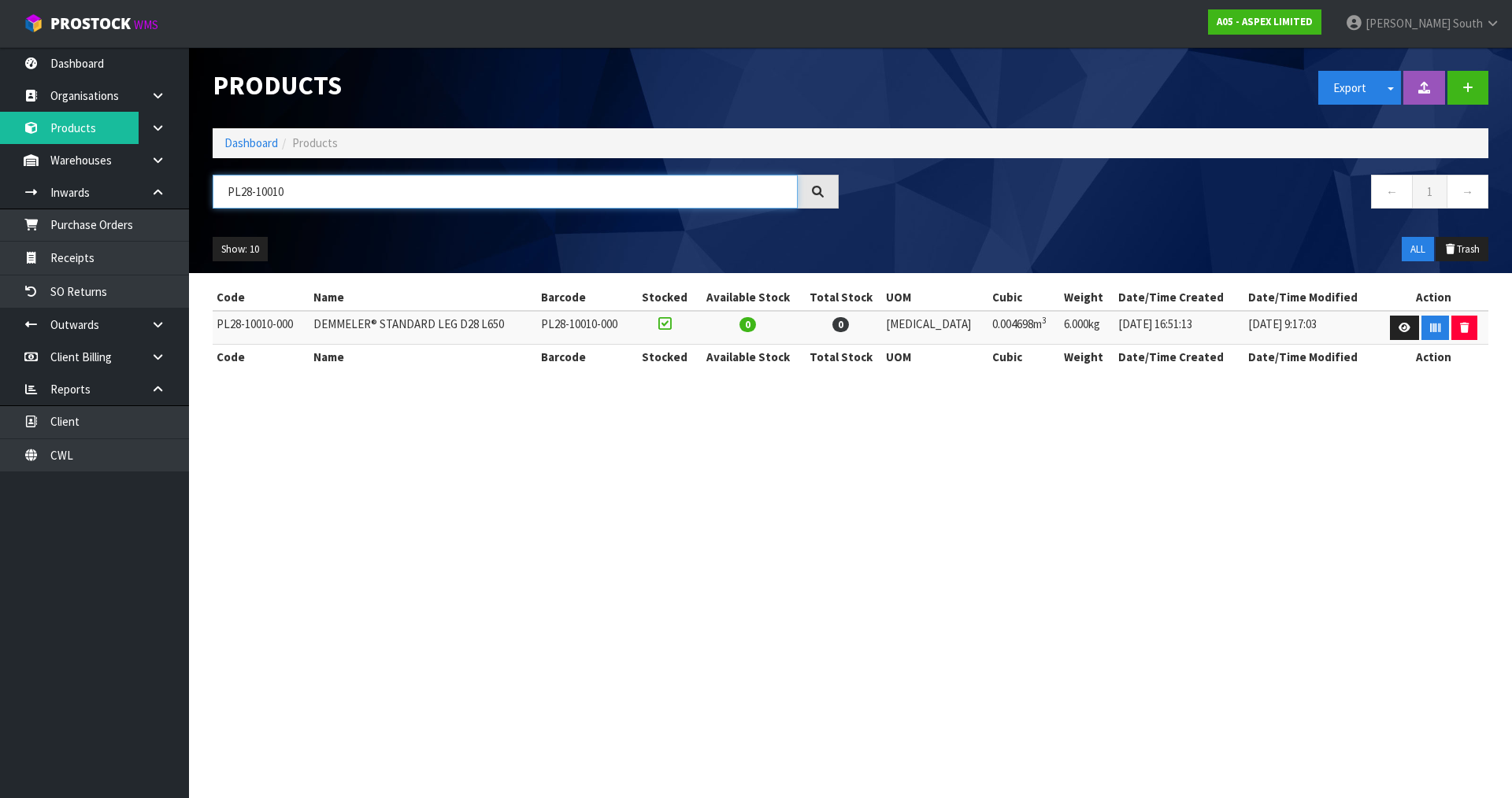
type input "PL28-10010"
click at [1135, 385] on div "Code Name Barcode Stocked Available Stock Total Stock UOM Cubic Weight Date/Tim…" at bounding box center [850, 335] width 1276 height 101
click at [1398, 329] on icon at bounding box center [1404, 327] width 11 height 10
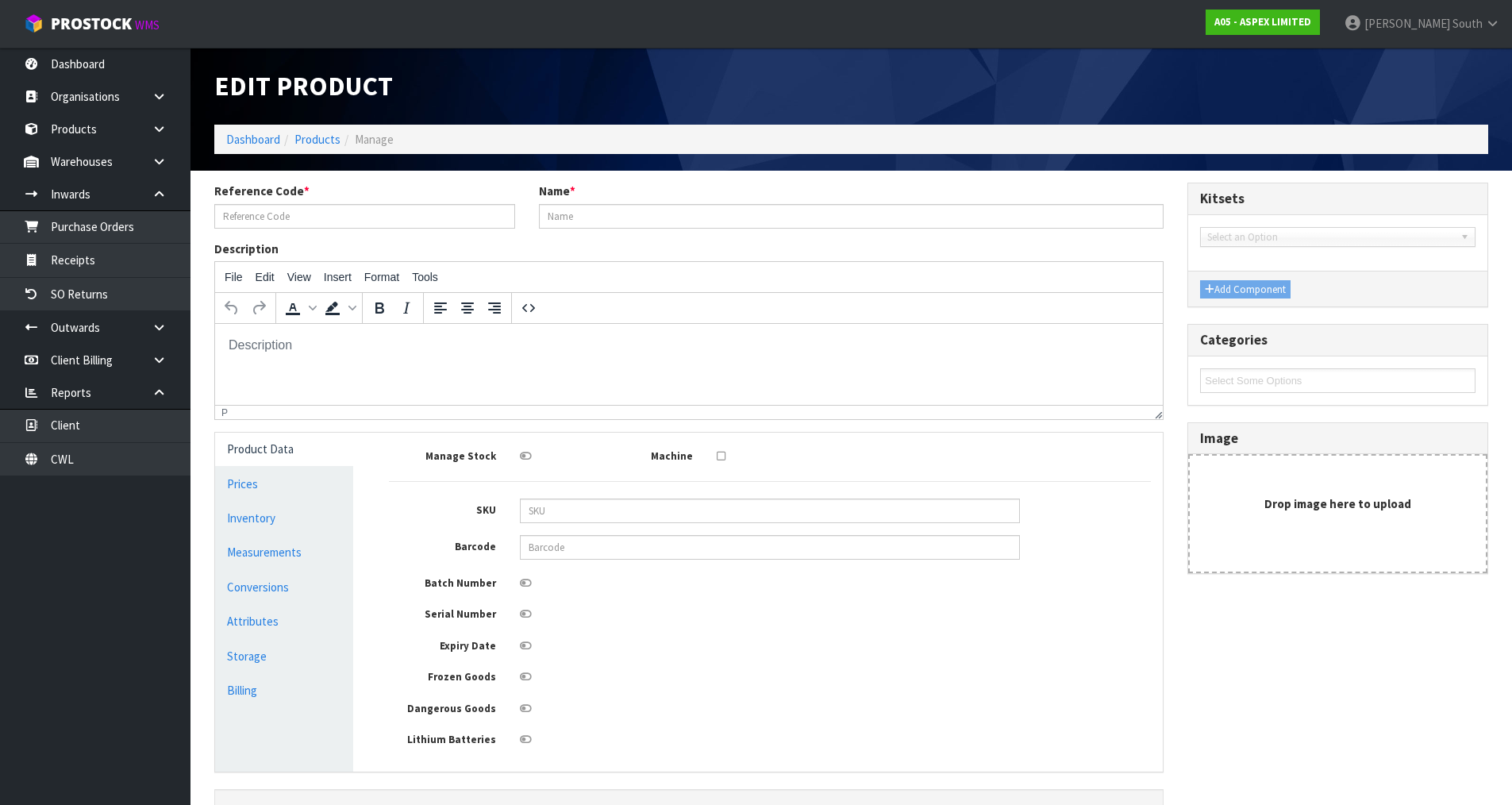
type input "PL28-10010-000"
type input "DEMMELER® STANDARD LEG D28 L650"
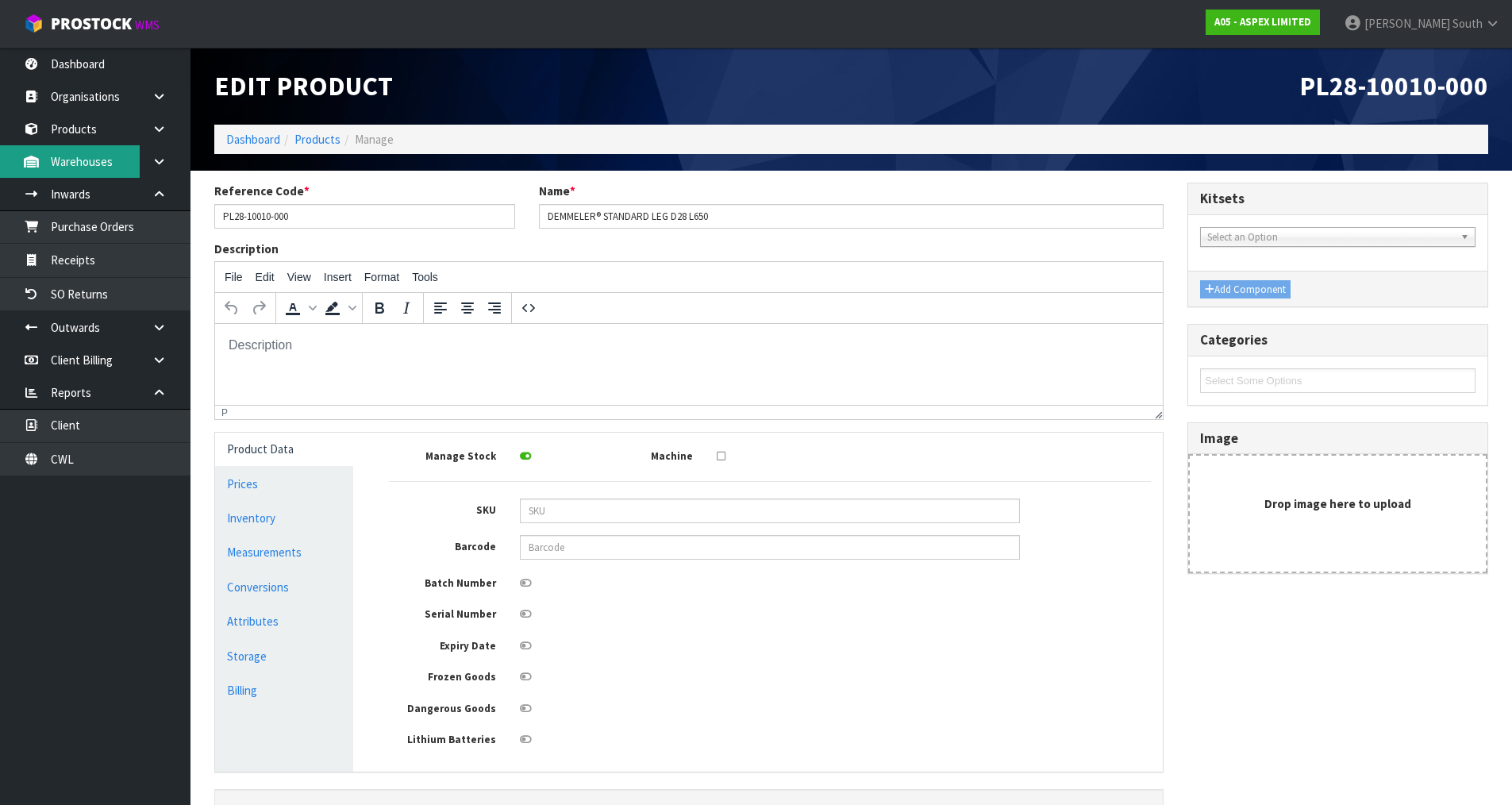
click at [81, 166] on link "Warehouses" at bounding box center [95, 162] width 190 height 33
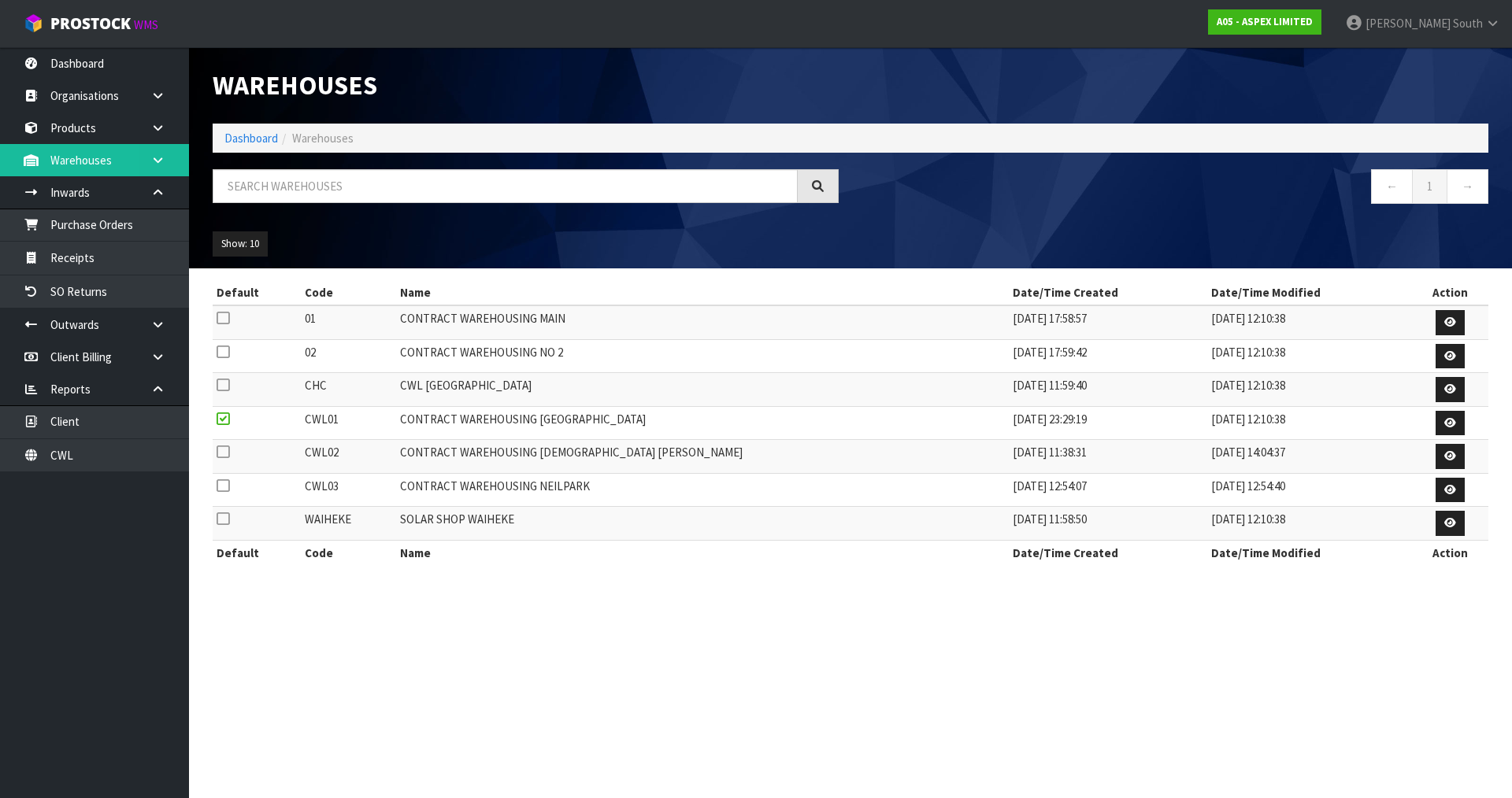
click at [166, 159] on link at bounding box center [163, 160] width 50 height 32
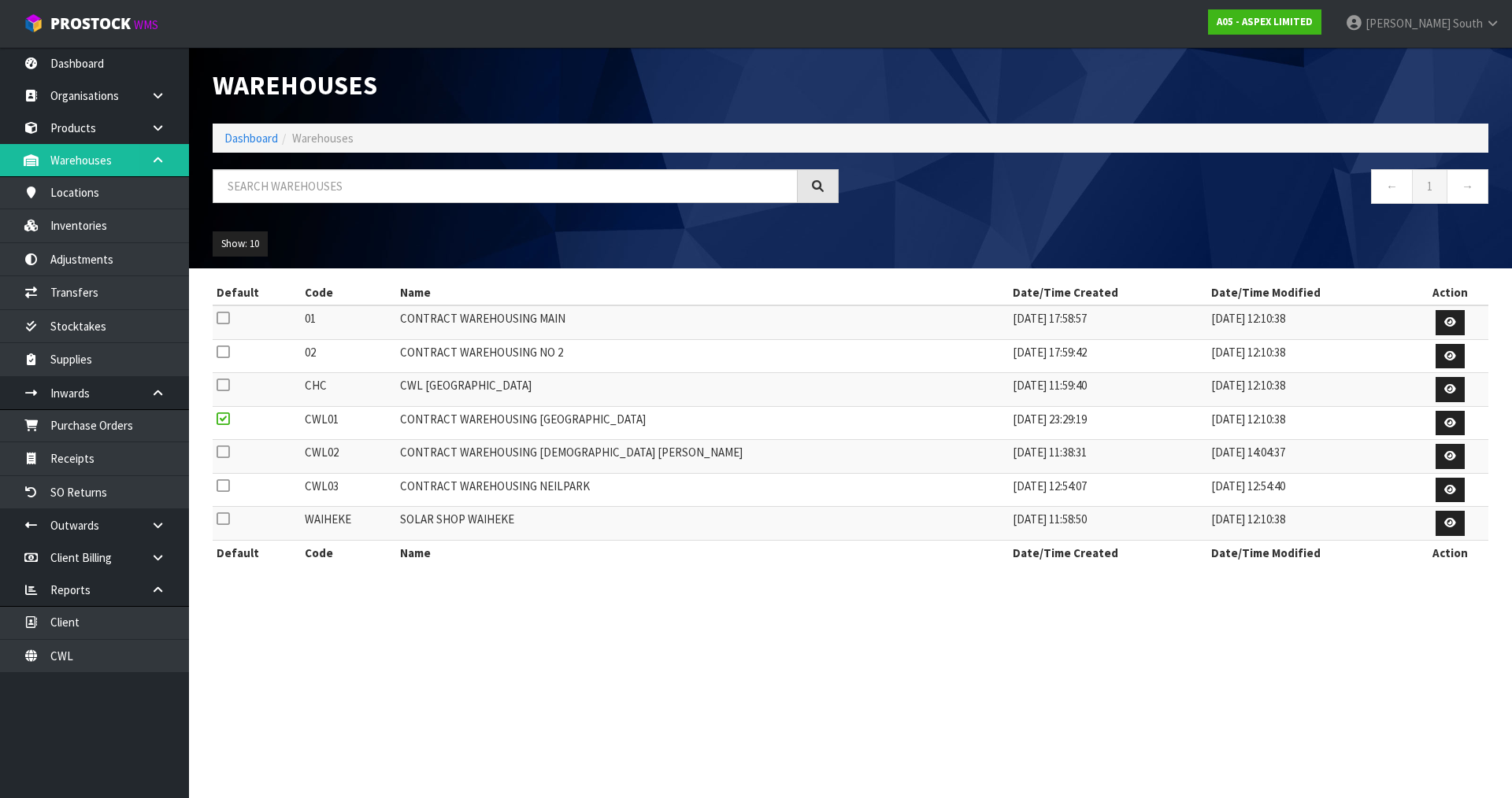
click at [166, 159] on link at bounding box center [163, 160] width 50 height 32
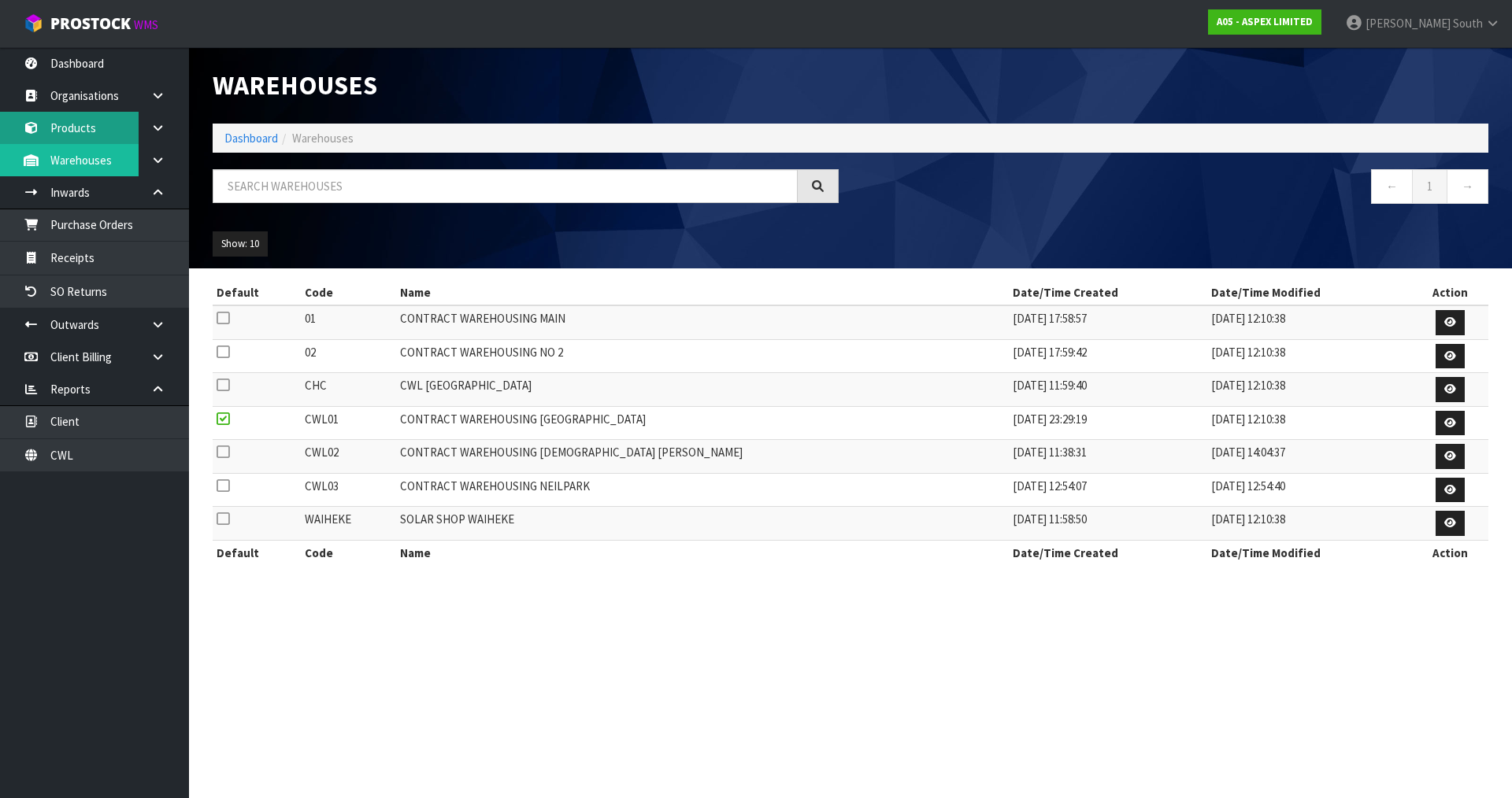
click at [125, 139] on link "Products" at bounding box center [94, 128] width 189 height 32
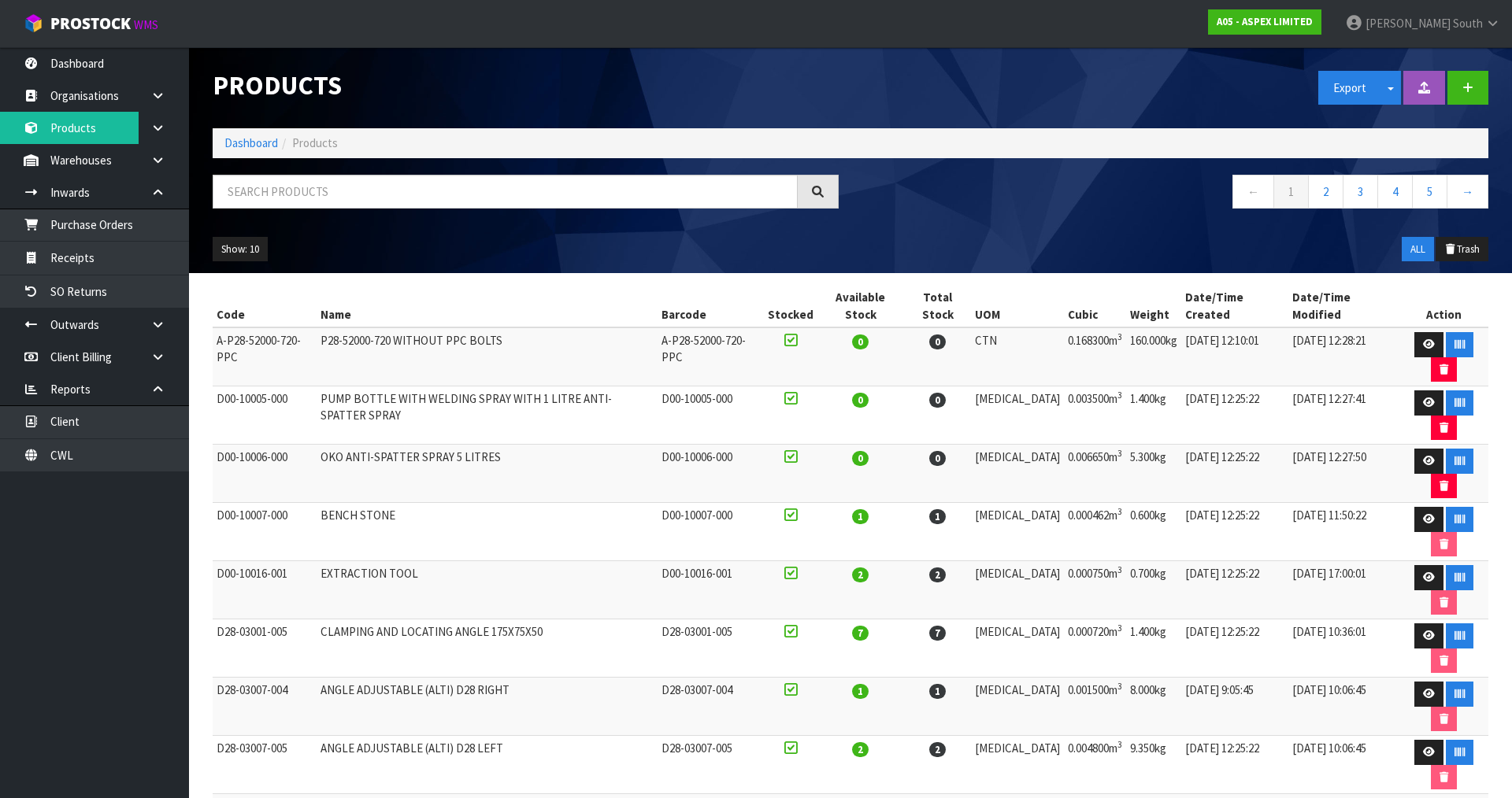
click at [567, 163] on div "Products Export Split button! SOH Summary Measurements Dangerous Goods Import P…" at bounding box center [850, 160] width 1299 height 226
click at [868, 248] on div "Show: 10 5 10 25 50 ALL Trash" at bounding box center [850, 249] width 1299 height 48
